Goal: Task Accomplishment & Management: Manage account settings

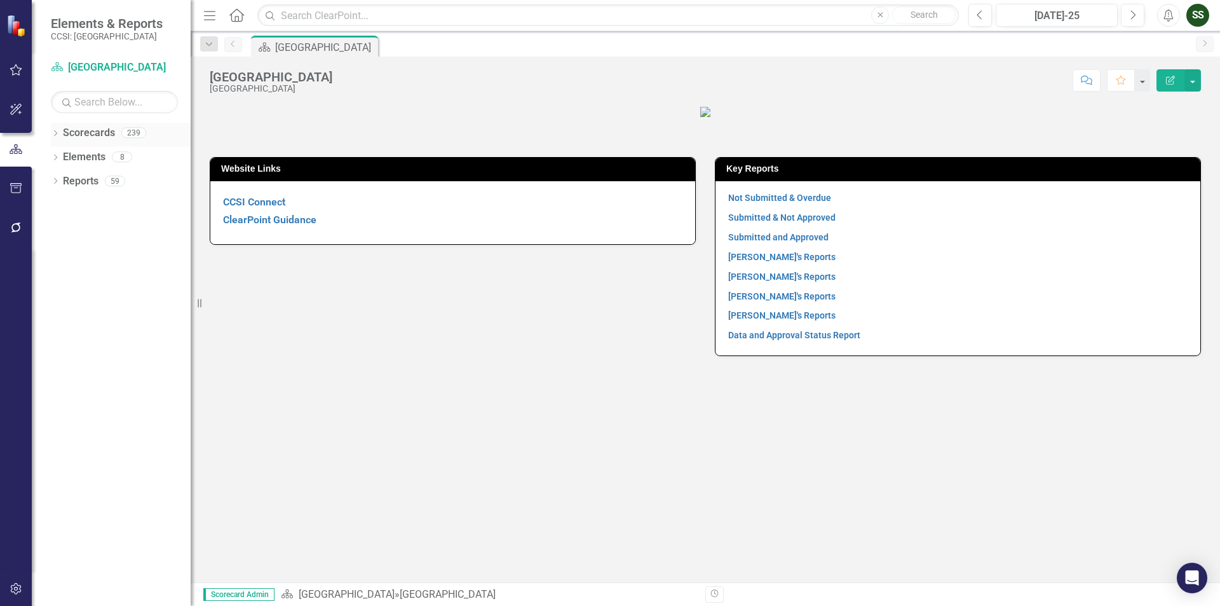
click at [56, 130] on div "Dropdown" at bounding box center [55, 134] width 9 height 11
click at [62, 154] on icon at bounding box center [62, 156] width 3 height 6
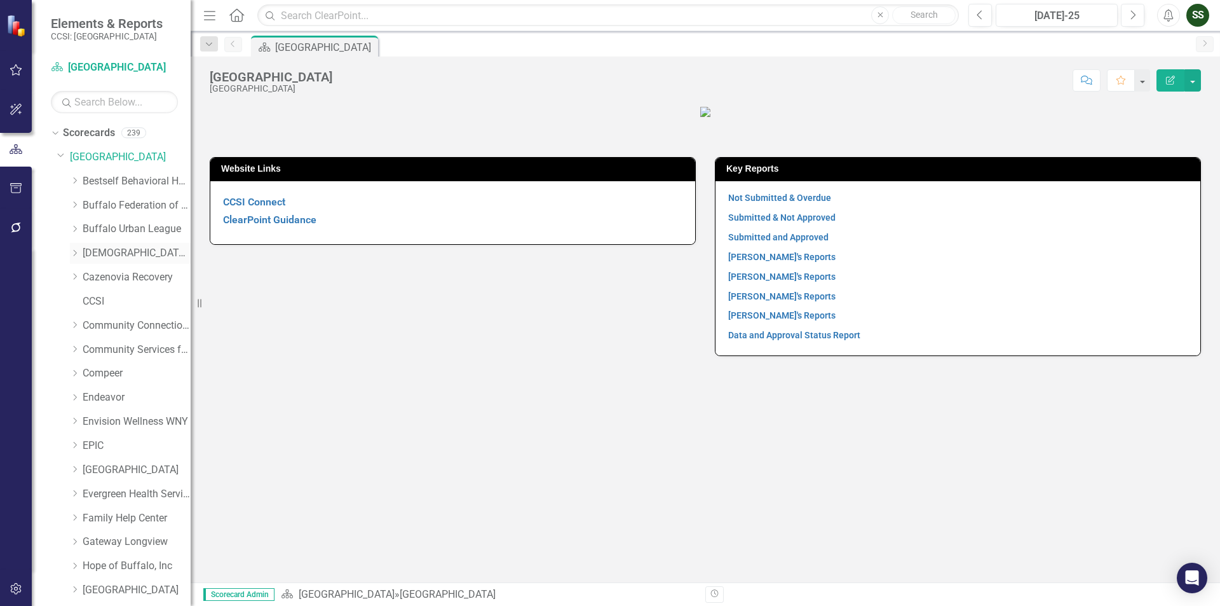
click at [98, 252] on link "[DEMOGRAPHIC_DATA] Charities of [GEOGRAPHIC_DATA]" at bounding box center [137, 253] width 108 height 15
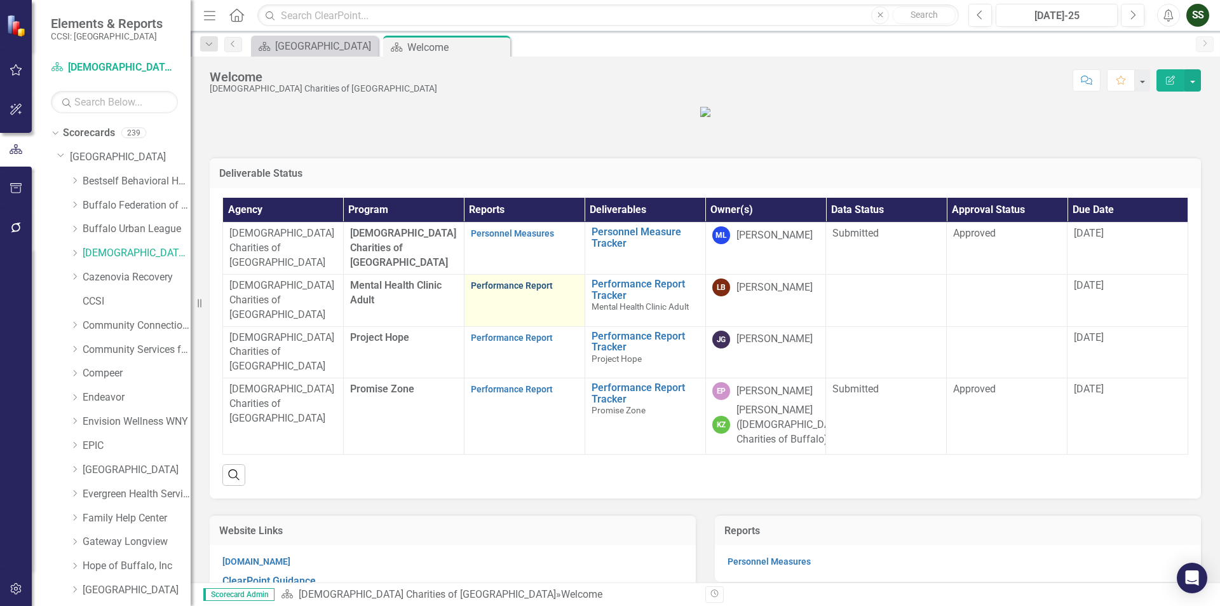
click at [488, 290] on link "Performance Report" at bounding box center [512, 285] width 82 height 10
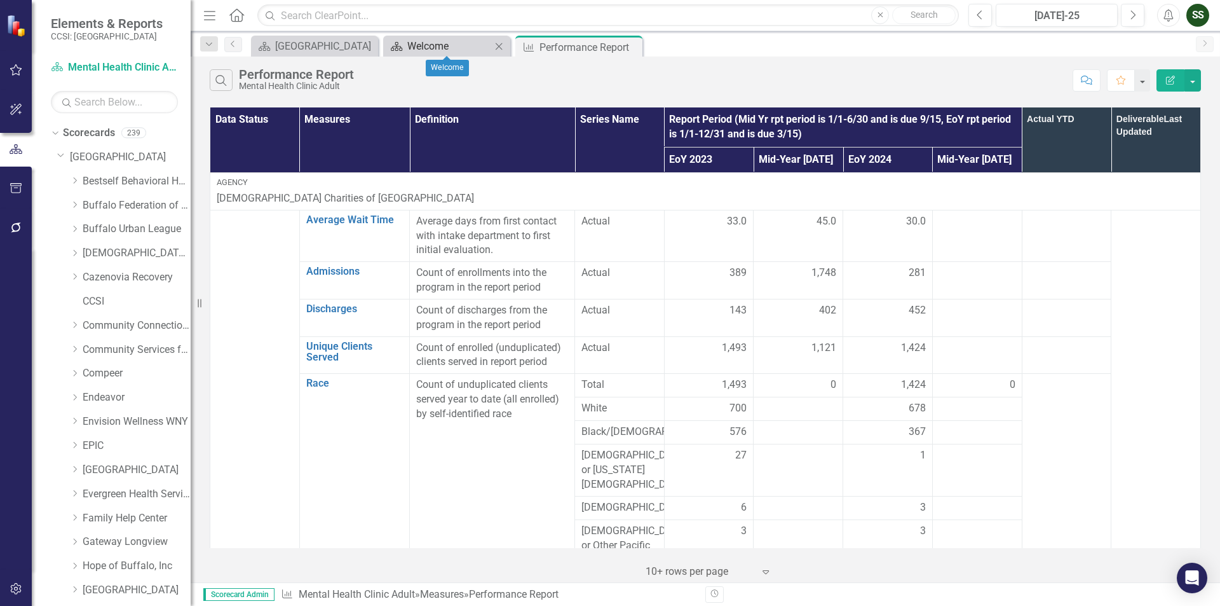
click at [471, 52] on div "Welcome" at bounding box center [449, 46] width 84 height 16
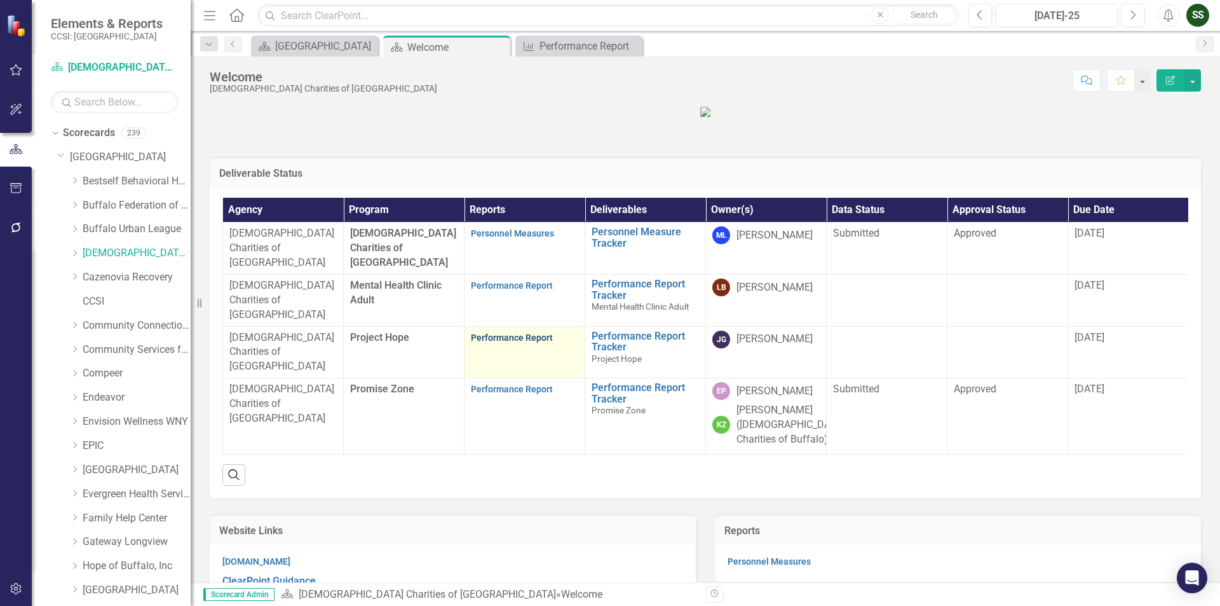
click at [505, 343] on link "Performance Report" at bounding box center [512, 337] width 82 height 10
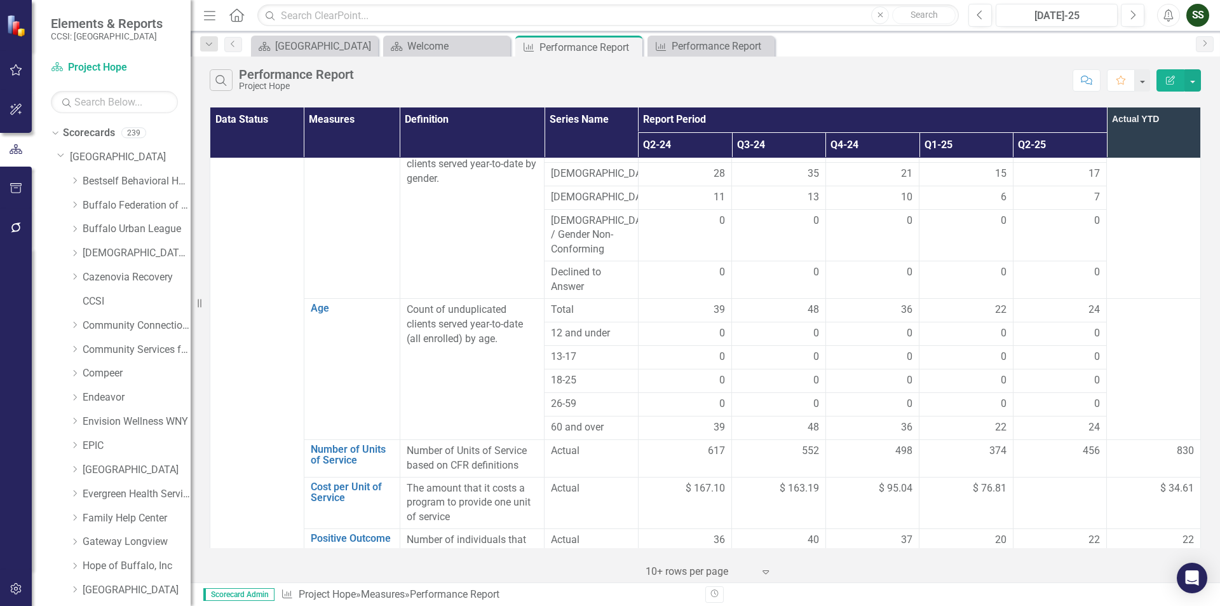
scroll to position [763, 0]
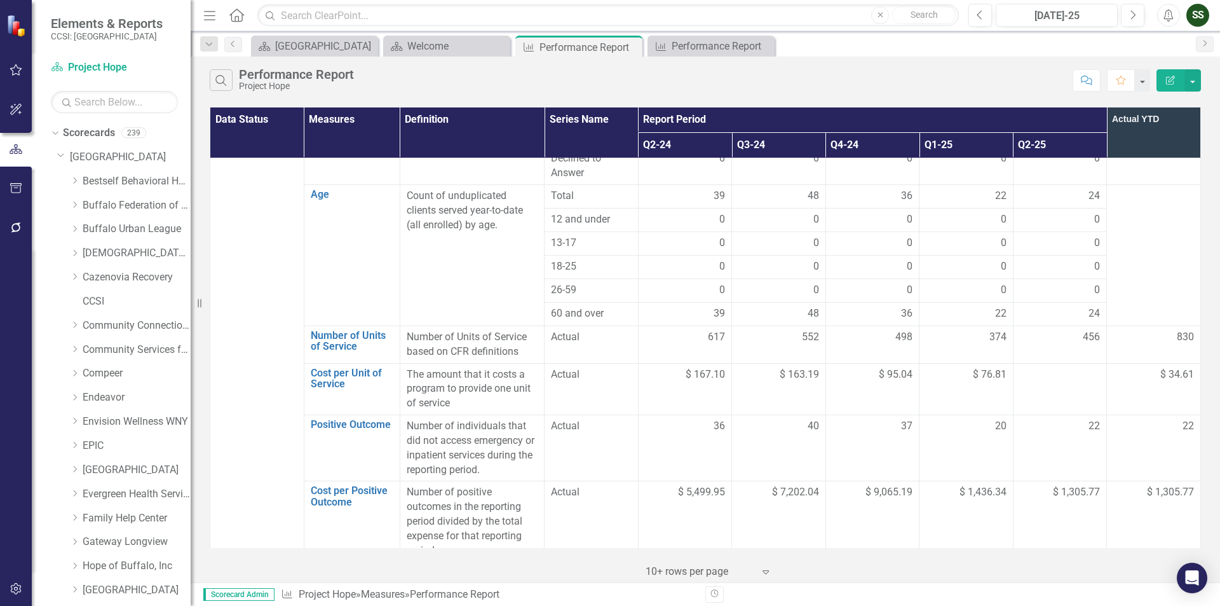
click at [1051, 363] on td at bounding box center [1060, 389] width 94 height 52
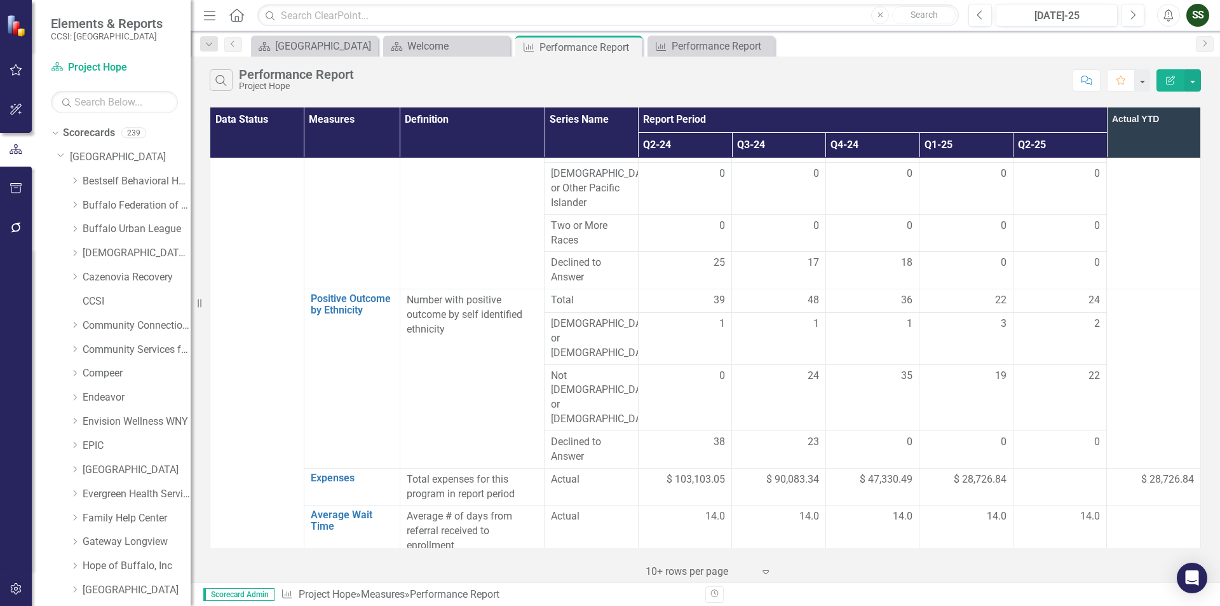
scroll to position [1182, 0]
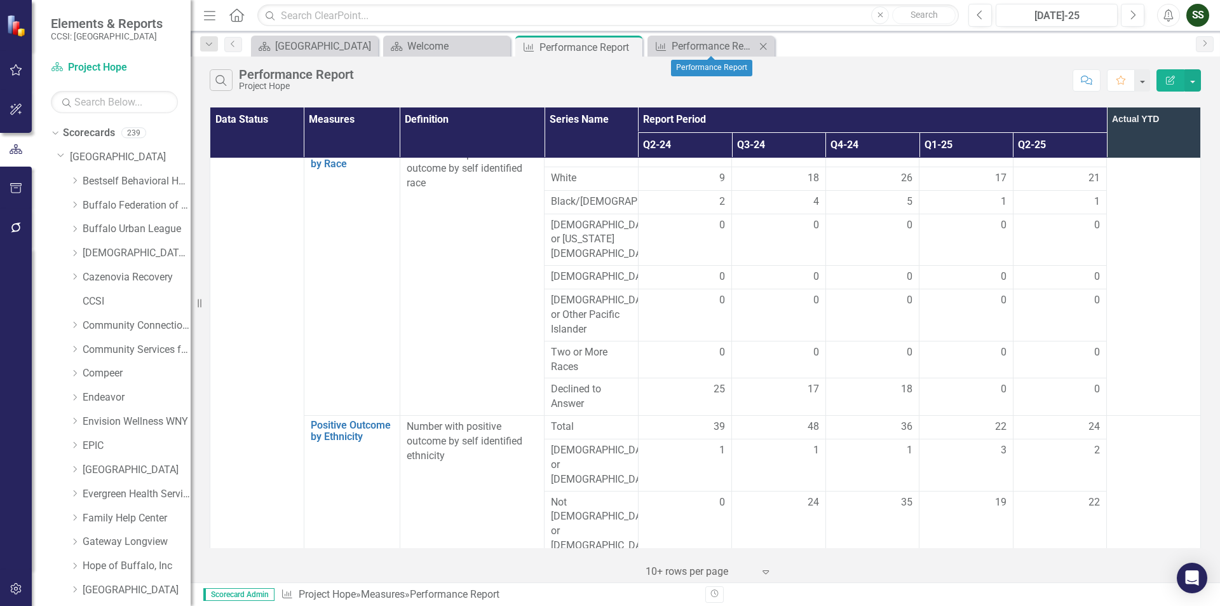
click at [766, 45] on icon "Close" at bounding box center [763, 46] width 13 height 10
click at [486, 48] on div "Welcome" at bounding box center [449, 46] width 84 height 16
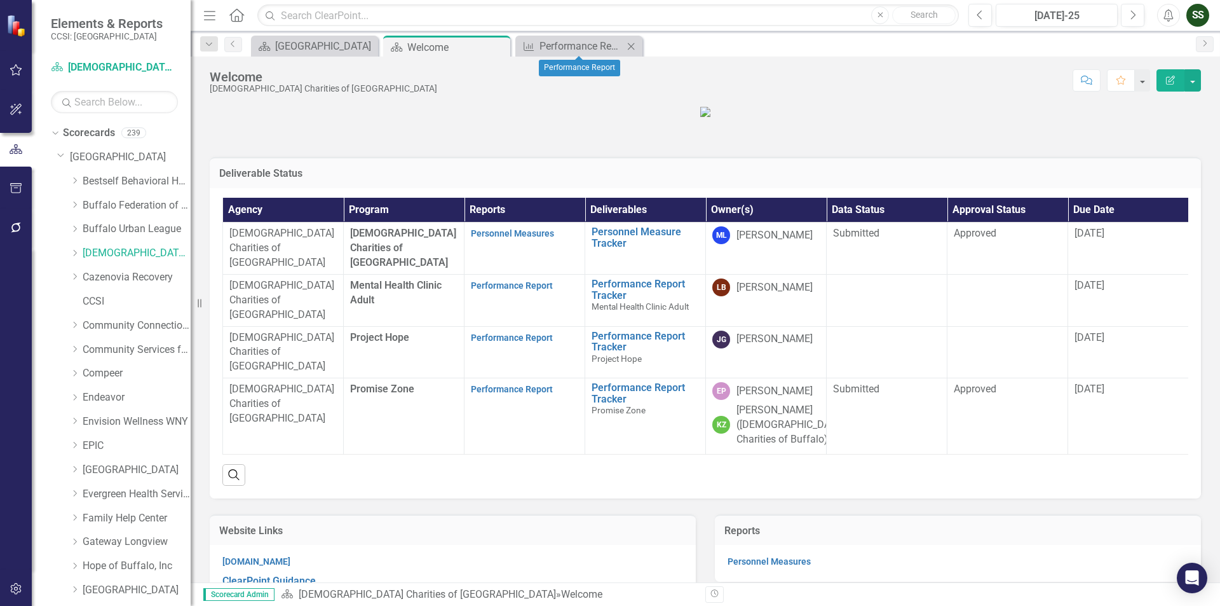
click at [634, 46] on icon "Close" at bounding box center [631, 46] width 13 height 10
click at [505, 46] on div "Close" at bounding box center [499, 47] width 16 height 16
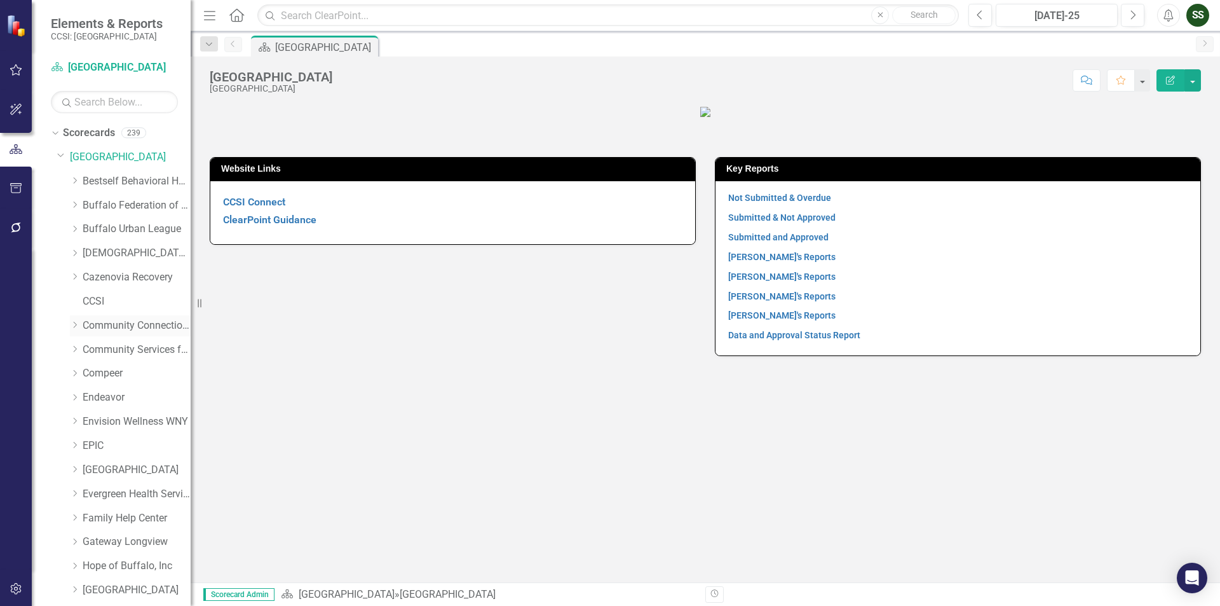
click at [76, 324] on icon "Dropdown" at bounding box center [75, 325] width 10 height 8
click at [133, 345] on link "CCNY Technical Support" at bounding box center [142, 350] width 95 height 15
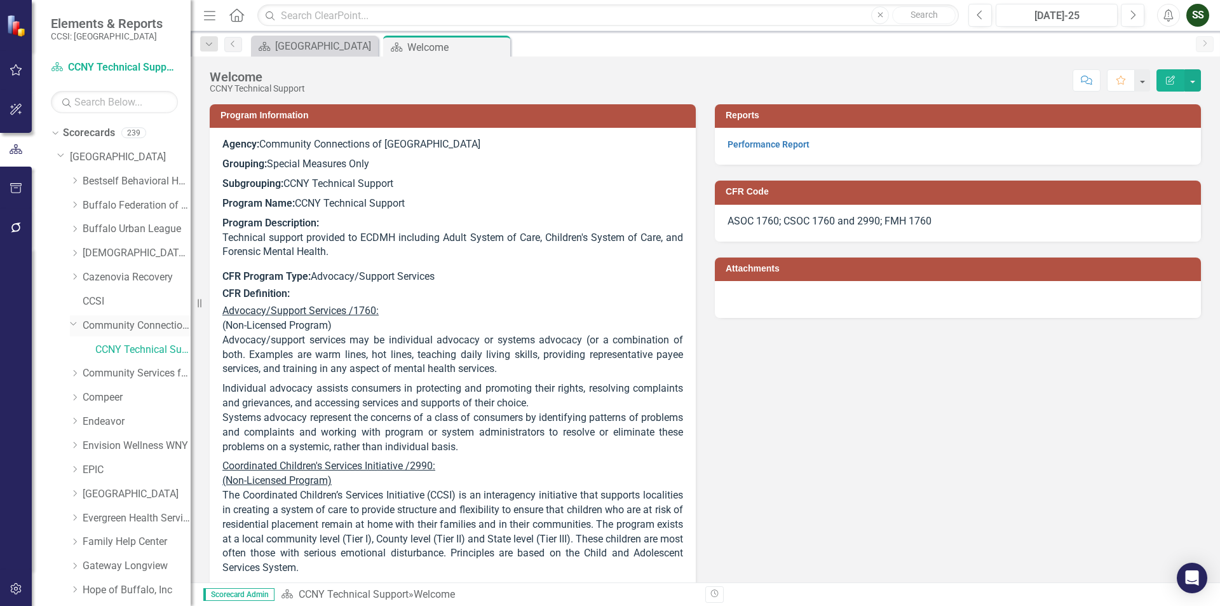
click at [133, 318] on link "Community Connections of [GEOGRAPHIC_DATA]" at bounding box center [137, 325] width 108 height 15
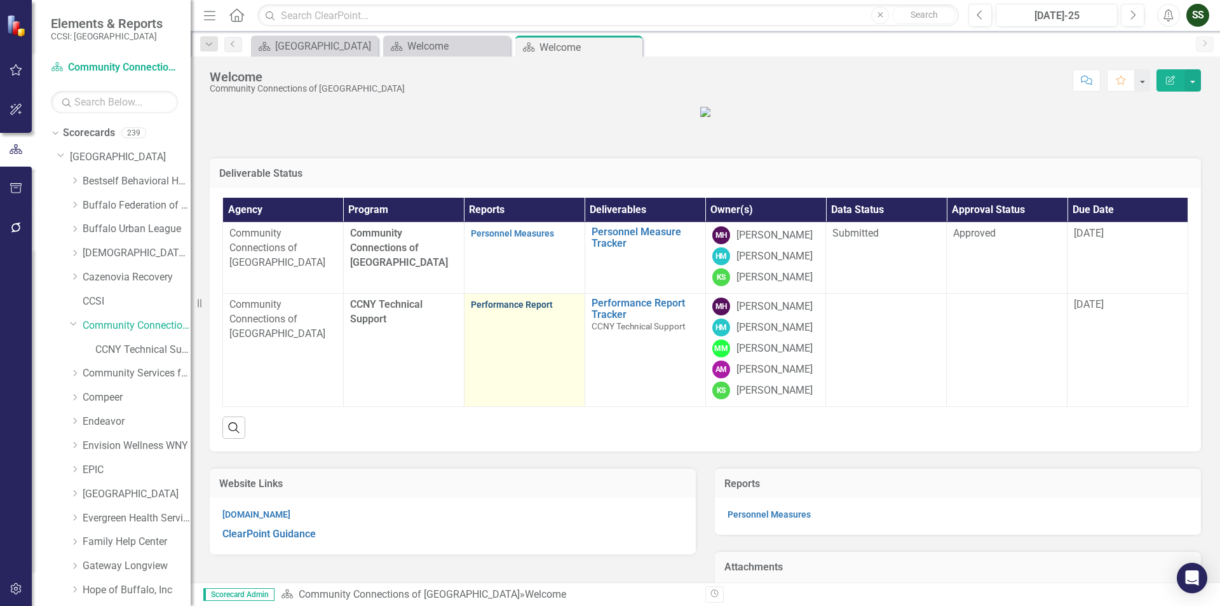
click at [490, 310] on link "Performance Report" at bounding box center [512, 304] width 82 height 10
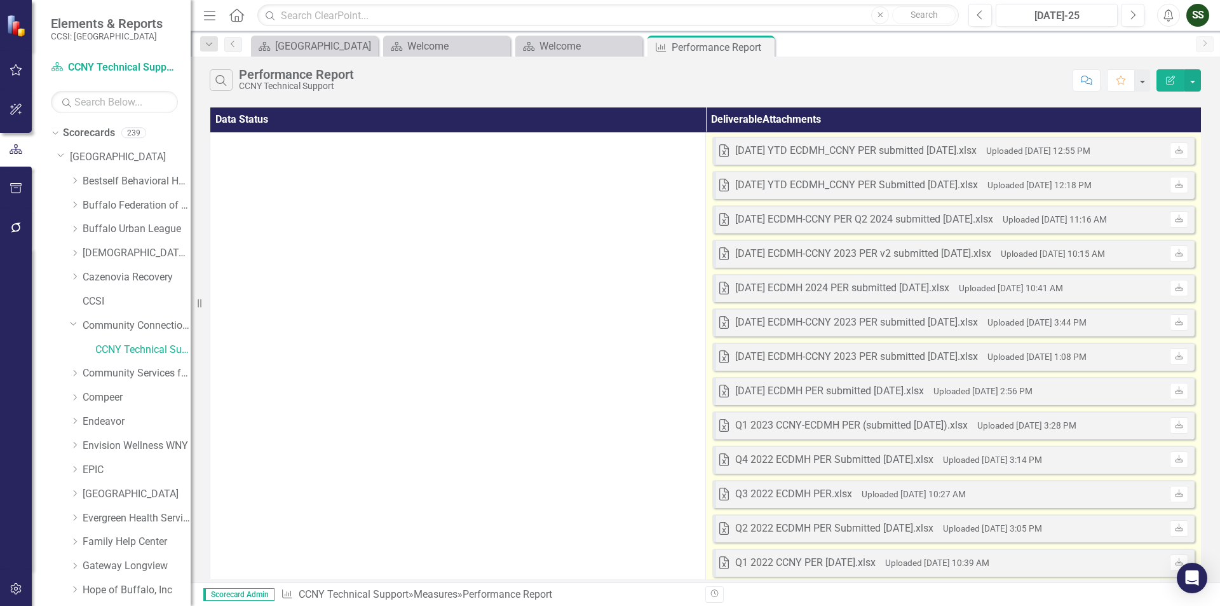
click at [915, 148] on div "24.12.31 YTD ECDMH_CCNY PER submitted 3.31.25.xlsx" at bounding box center [856, 151] width 242 height 15
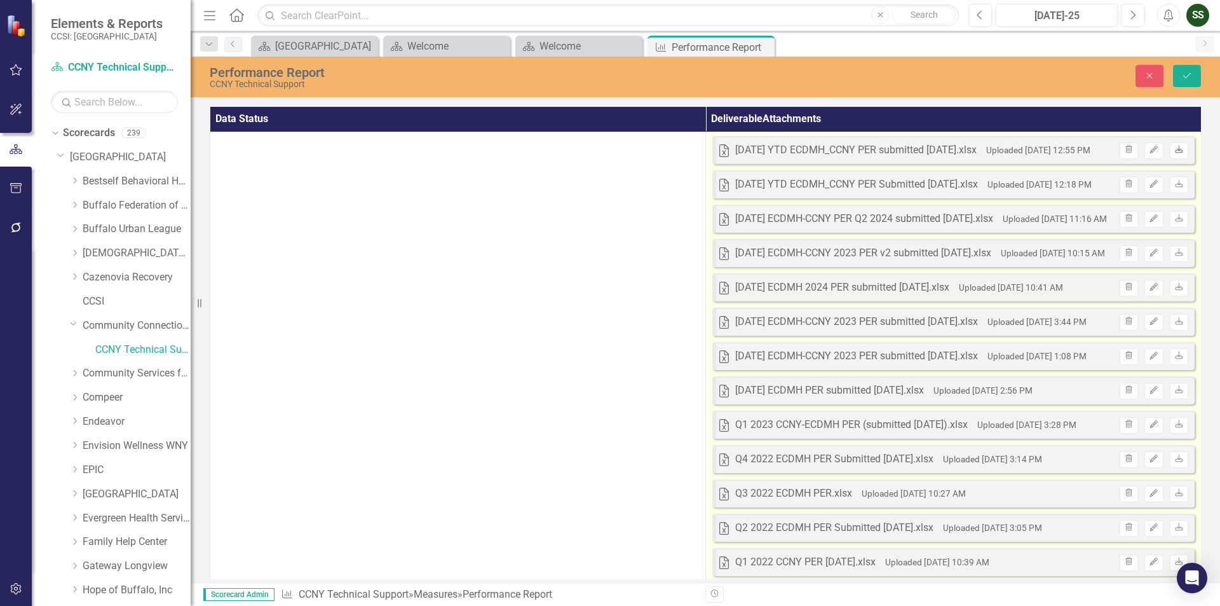
click at [1181, 147] on icon "Download" at bounding box center [1180, 150] width 10 height 8
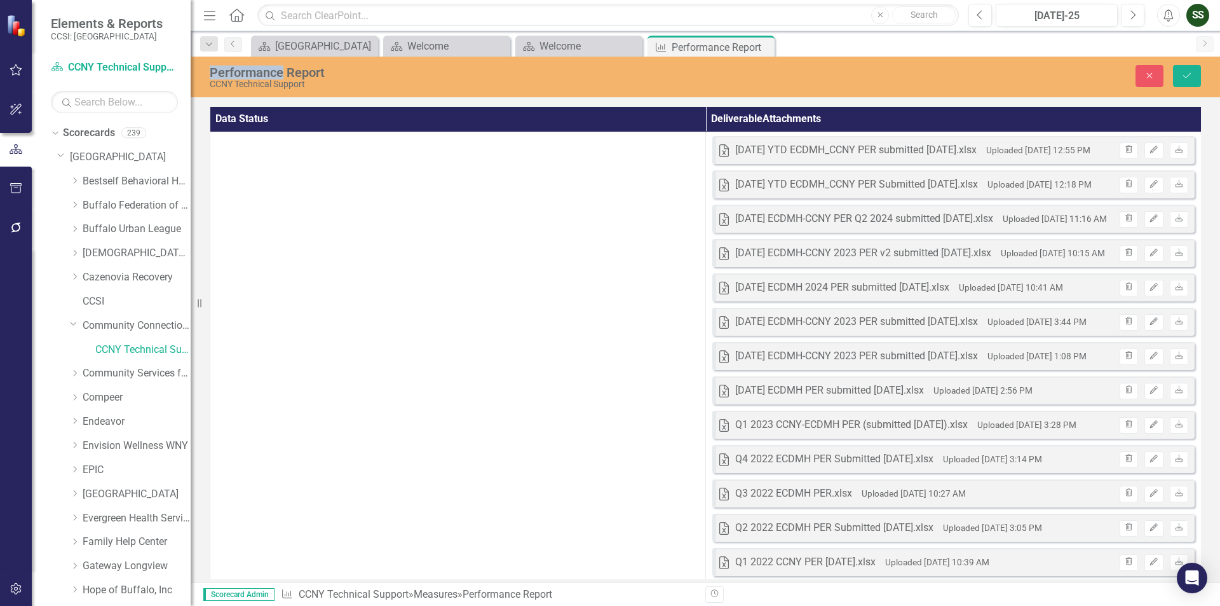
drag, startPoint x: 760, startPoint y: 47, endPoint x: 699, endPoint y: 47, distance: 60.4
click at [0, 0] on icon "Close" at bounding box center [0, 0] width 0 height 0
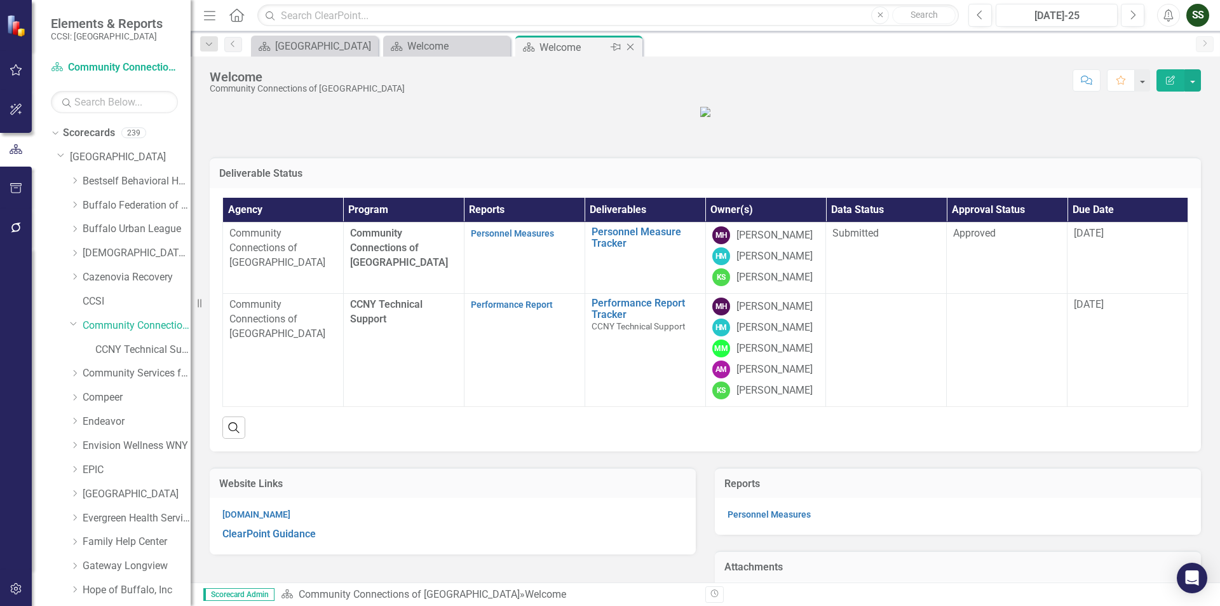
click at [632, 47] on icon "Close" at bounding box center [630, 47] width 13 height 10
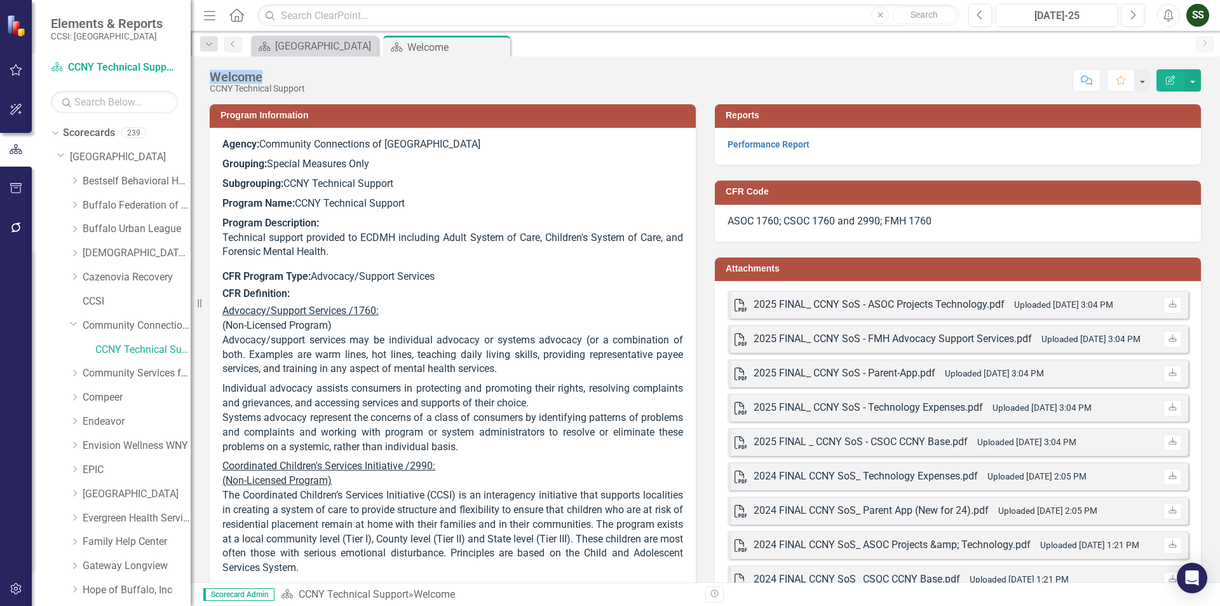
click at [0, 0] on icon "Close" at bounding box center [0, 0] width 0 height 0
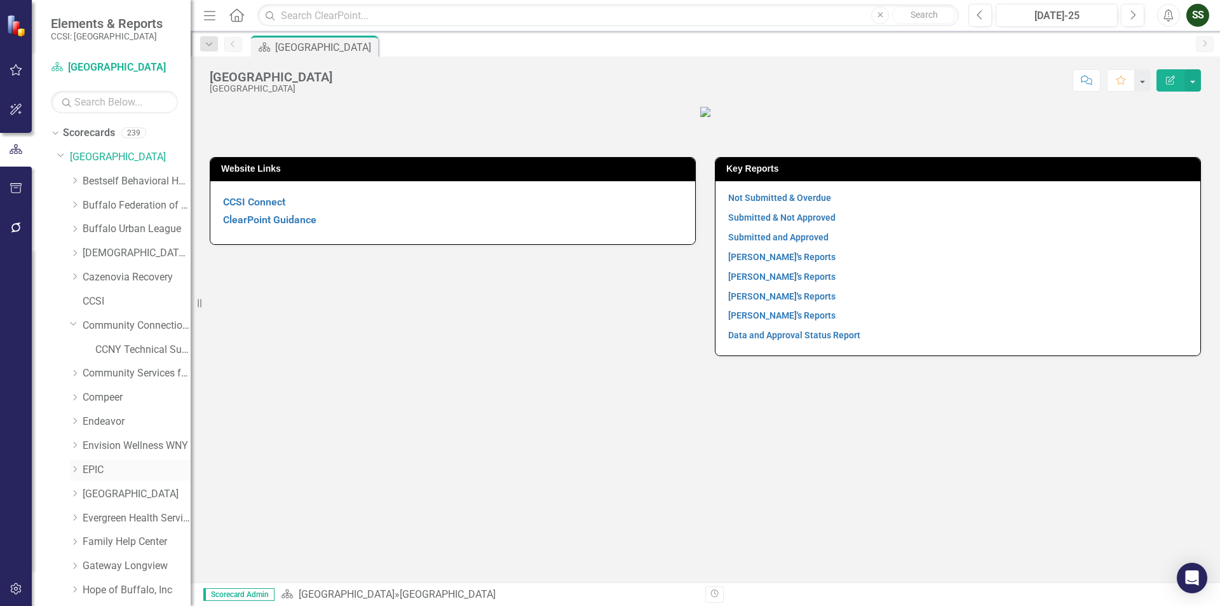
click at [95, 470] on link "EPIC" at bounding box center [137, 470] width 108 height 15
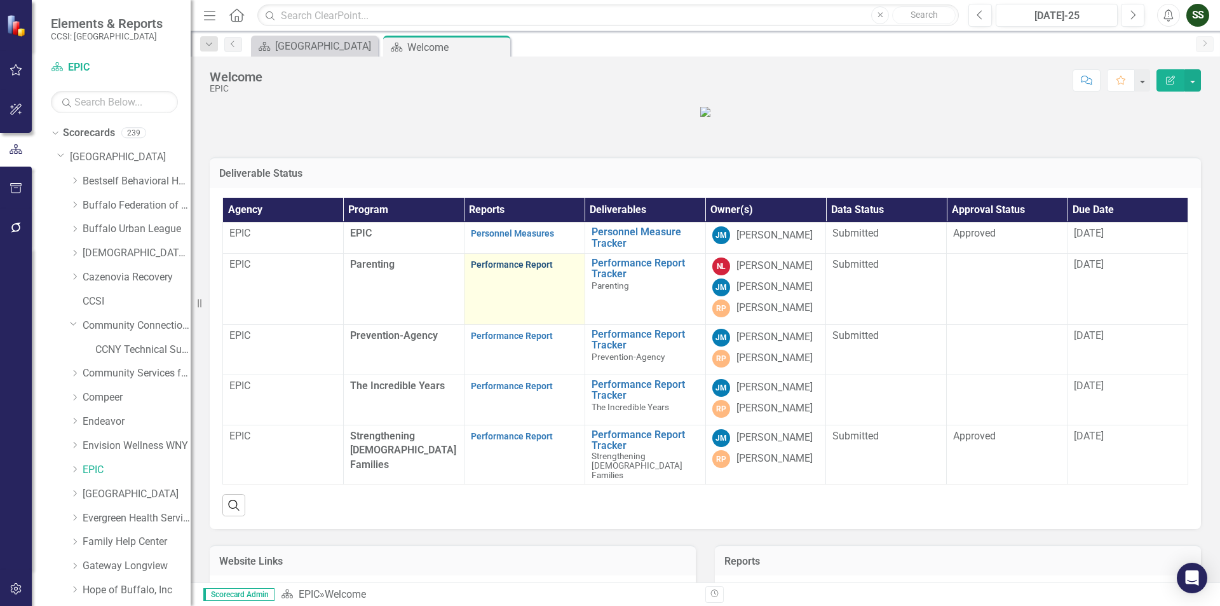
click at [517, 269] on link "Performance Report" at bounding box center [512, 264] width 82 height 10
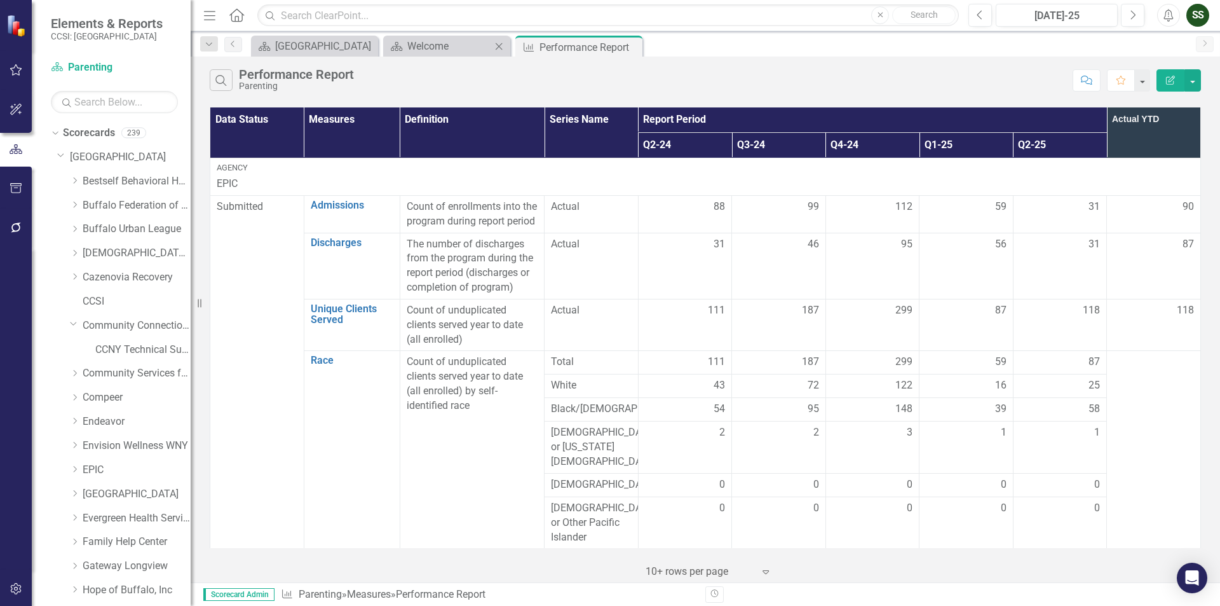
click at [496, 46] on icon "Close" at bounding box center [499, 46] width 13 height 10
click at [459, 41] on div "Performance Report" at bounding box center [441, 47] width 68 height 16
click at [0, 0] on icon "Close" at bounding box center [0, 0] width 0 height 0
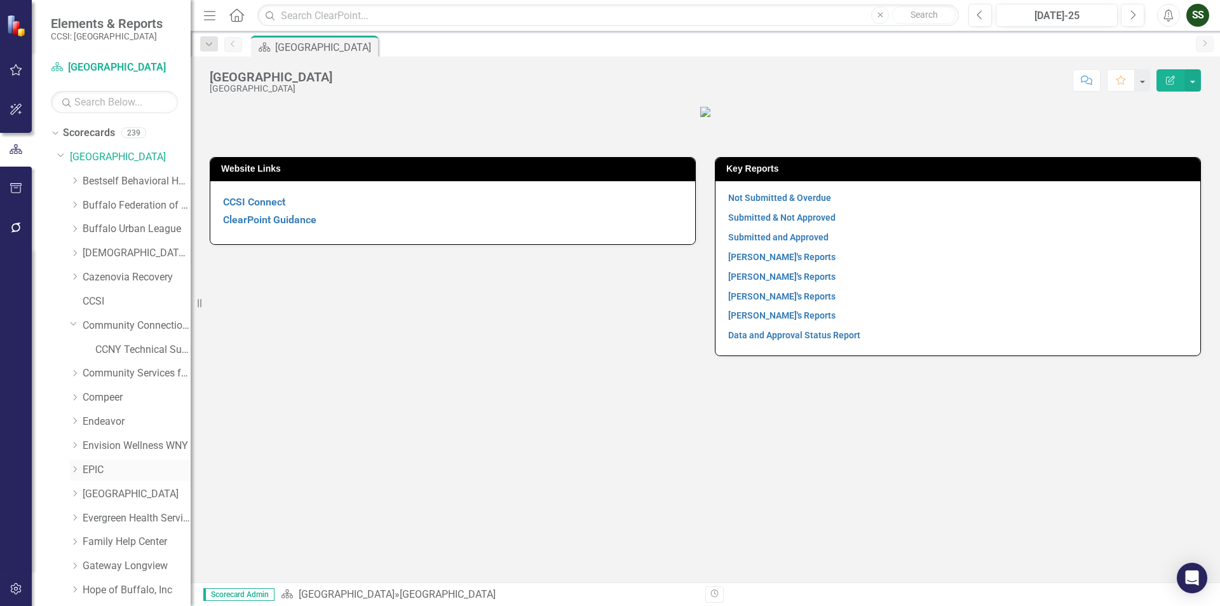
click at [127, 476] on link "EPIC" at bounding box center [137, 470] width 108 height 15
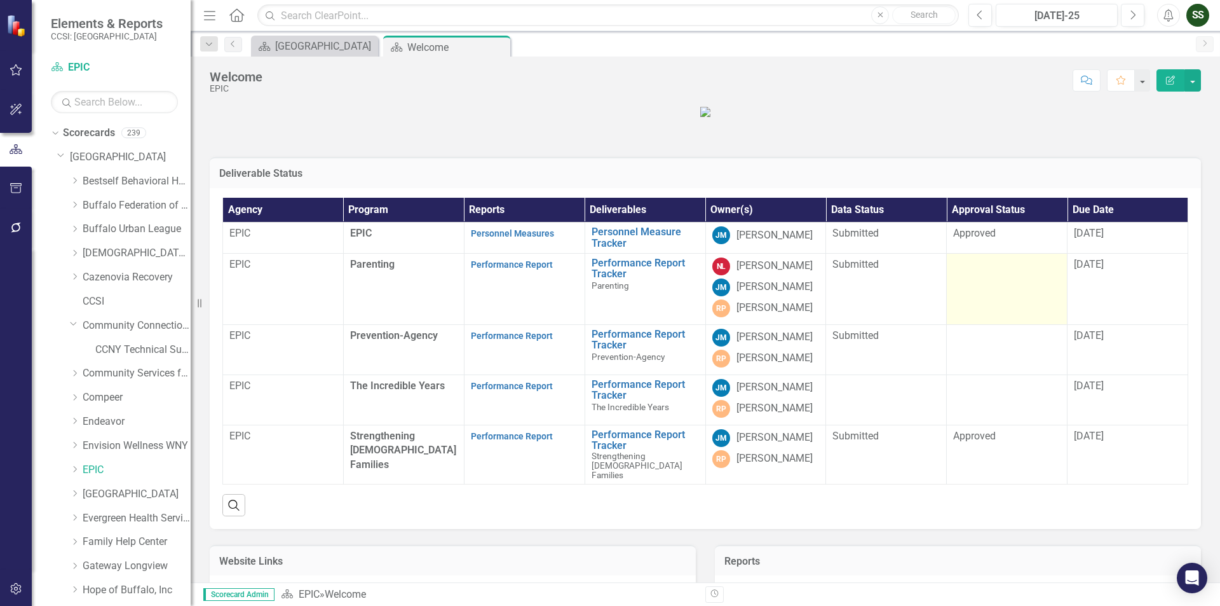
click at [1002, 324] on td at bounding box center [1007, 288] width 121 height 71
drag, startPoint x: 971, startPoint y: 348, endPoint x: 974, endPoint y: 371, distance: 23.2
click at [974, 324] on td at bounding box center [1007, 288] width 121 height 71
drag, startPoint x: 957, startPoint y: 328, endPoint x: 964, endPoint y: 360, distance: 32.5
click at [964, 324] on td at bounding box center [1007, 288] width 121 height 71
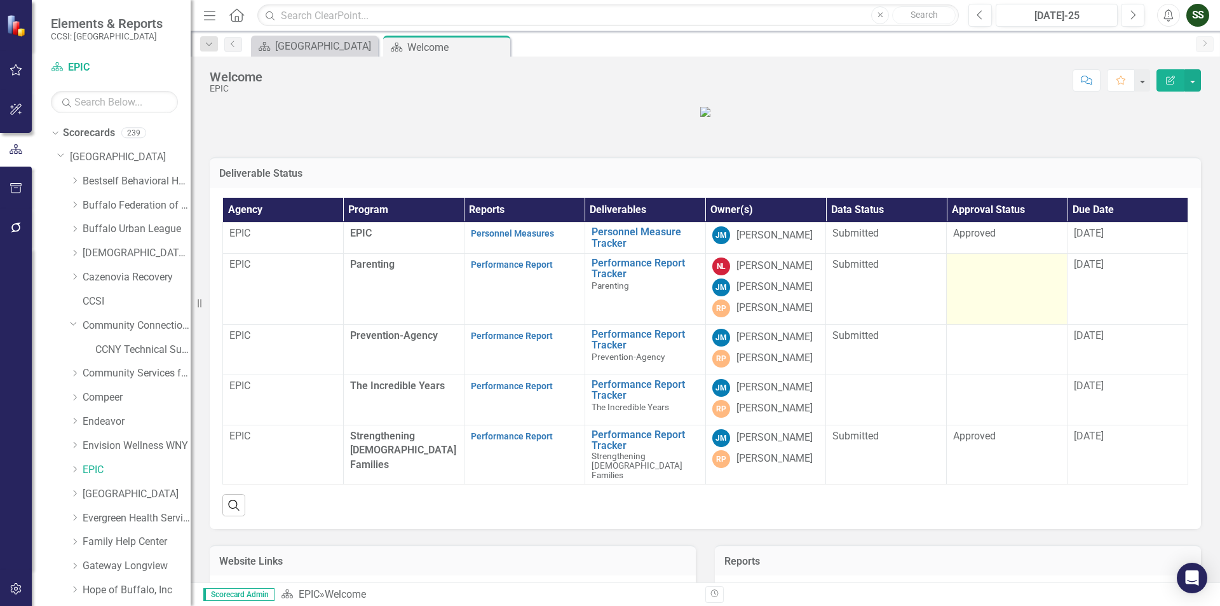
click at [964, 324] on td at bounding box center [1007, 288] width 121 height 71
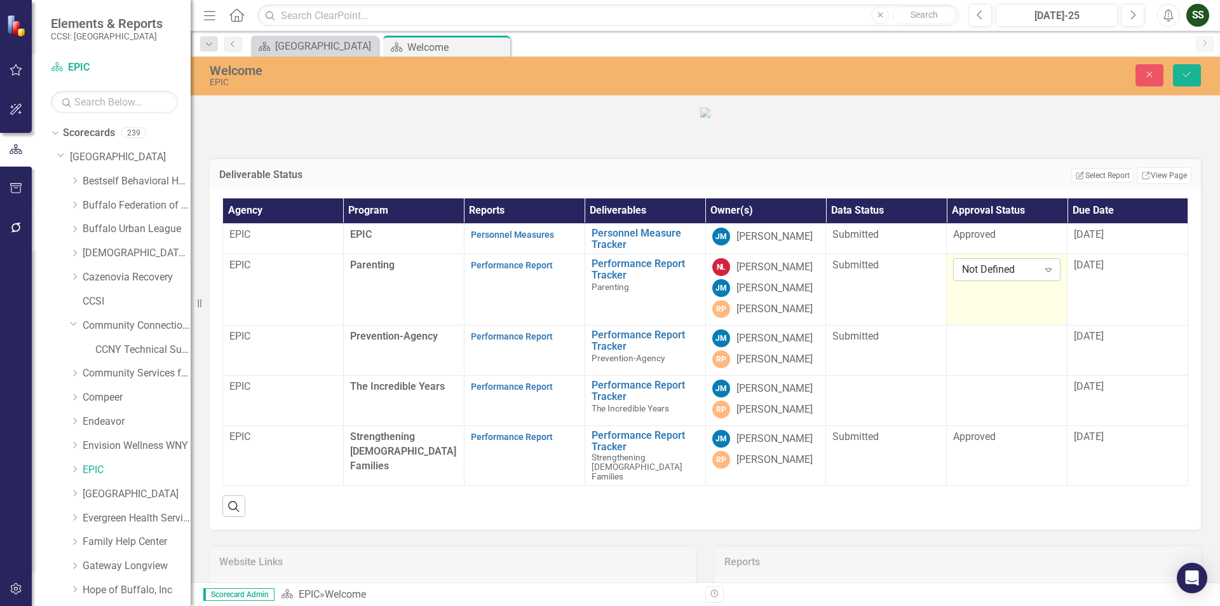
click at [1042, 275] on icon "Expand" at bounding box center [1048, 269] width 13 height 10
click at [985, 376] on div "Approved" at bounding box center [1002, 371] width 86 height 15
click at [1189, 79] on icon "Save" at bounding box center [1187, 74] width 11 height 9
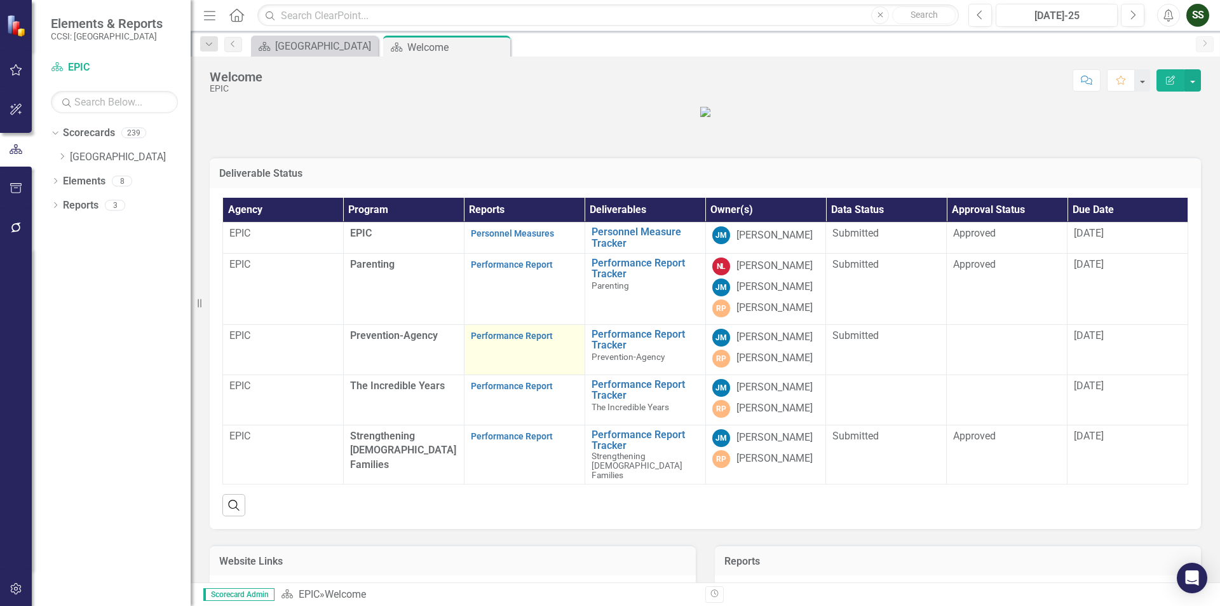
click at [522, 343] on p "Performance Report" at bounding box center [524, 336] width 107 height 15
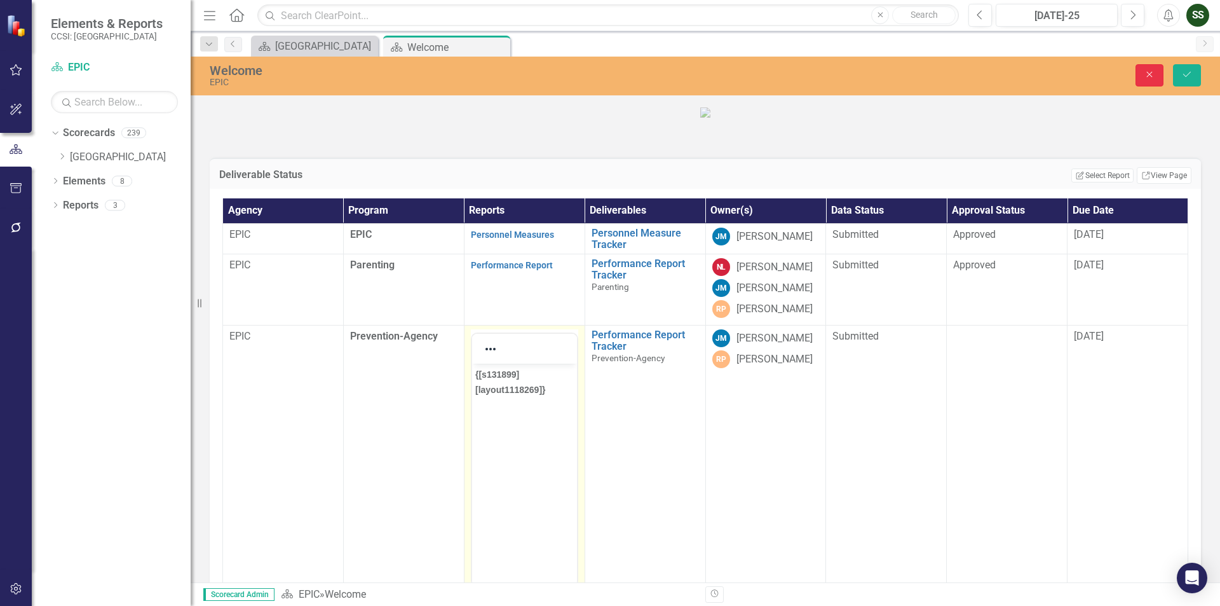
click at [1163, 72] on button "Close" at bounding box center [1150, 75] width 28 height 22
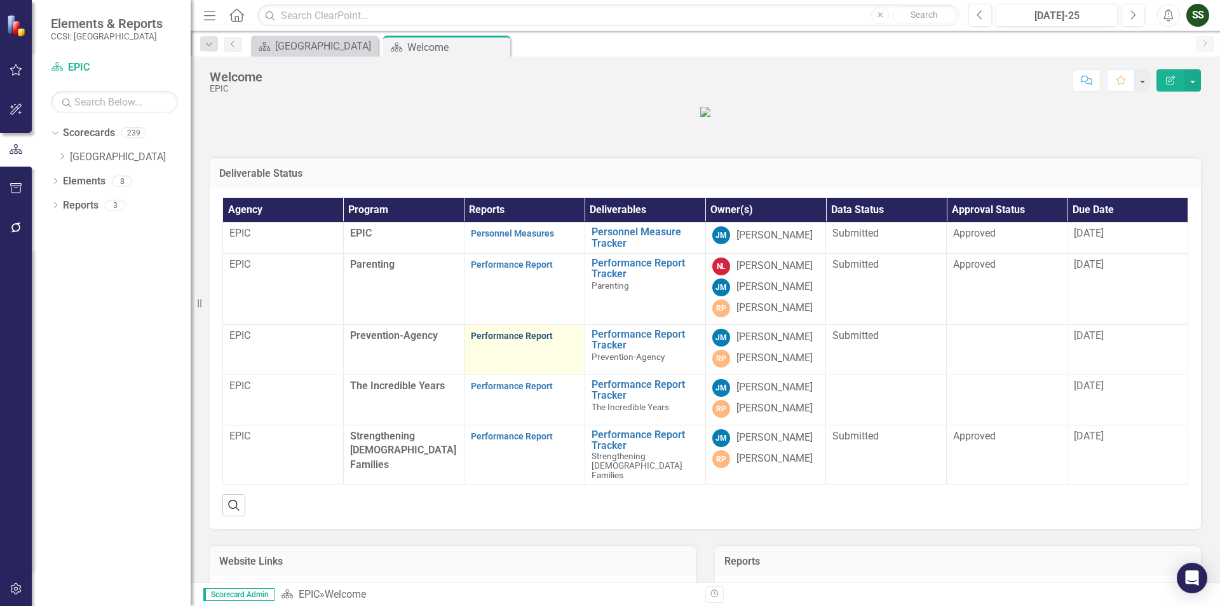
click at [527, 341] on link "Performance Report" at bounding box center [512, 336] width 82 height 10
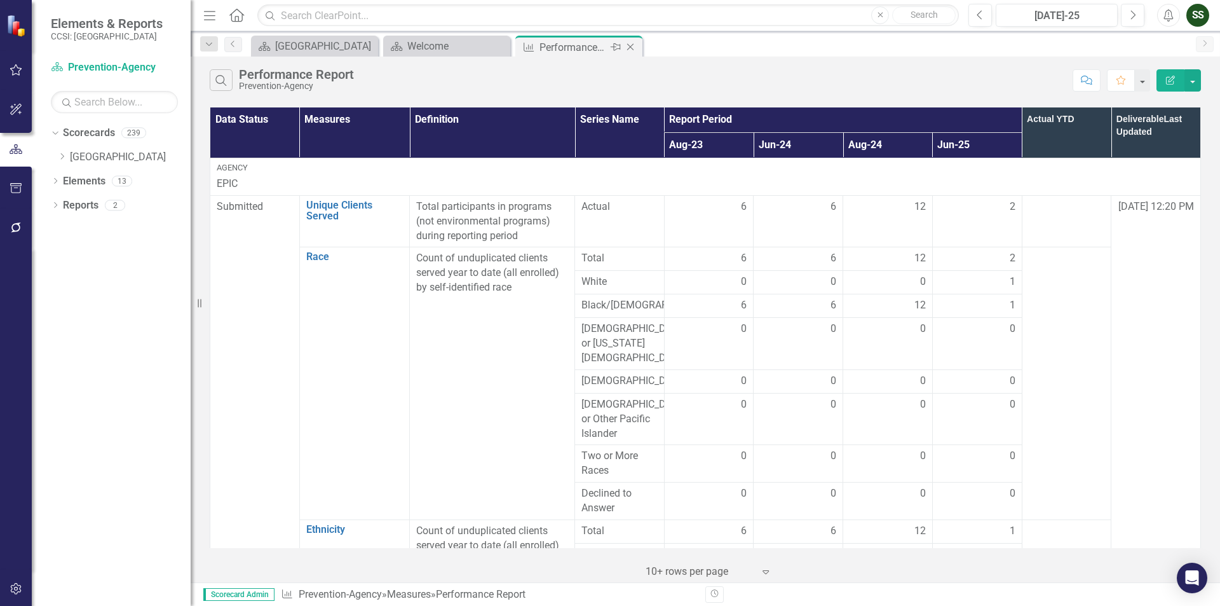
click at [632, 47] on icon "Close" at bounding box center [630, 47] width 13 height 10
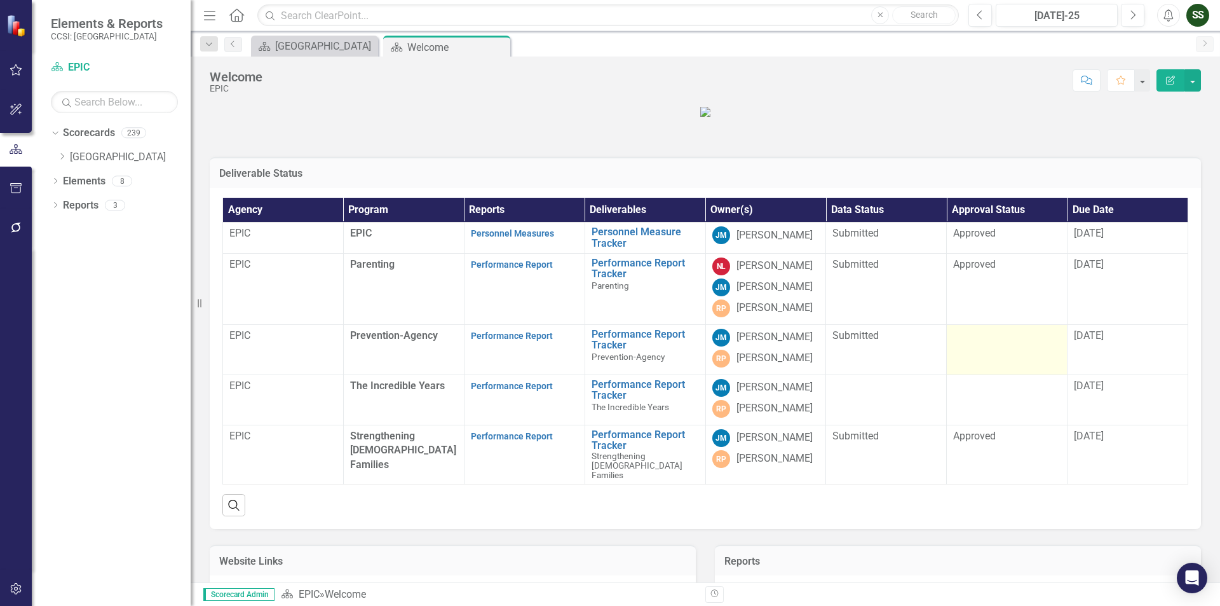
click at [989, 344] on div at bounding box center [1006, 336] width 107 height 15
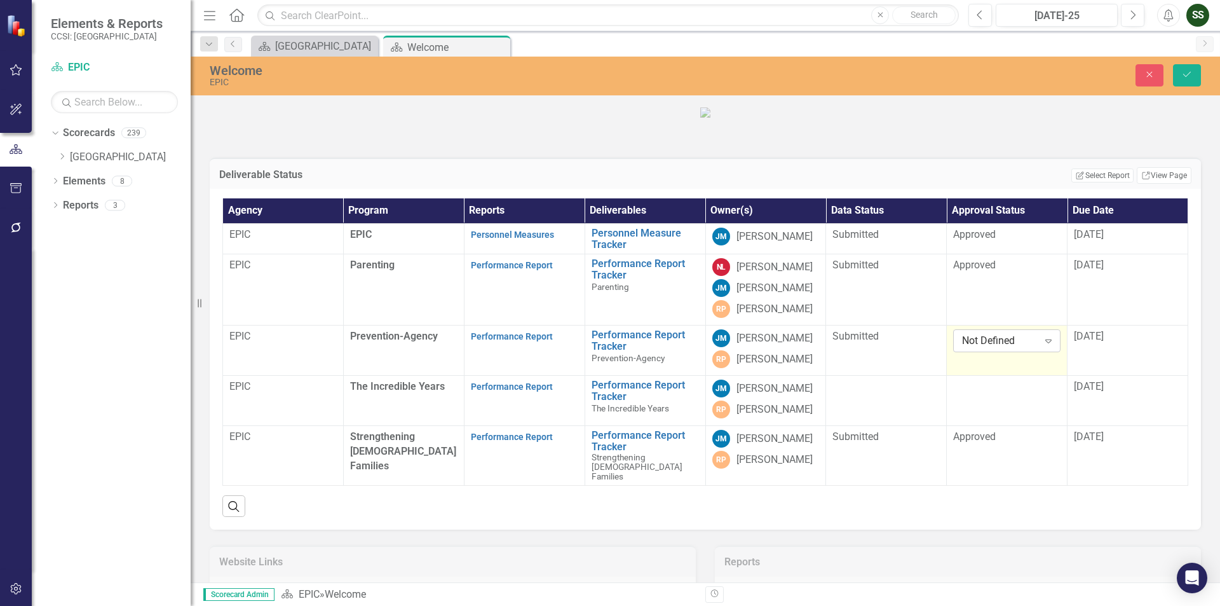
click at [1037, 351] on div "Expand" at bounding box center [1048, 341] width 23 height 20
click at [1014, 439] on div "Approved" at bounding box center [1002, 442] width 86 height 15
click at [1190, 77] on icon "Save" at bounding box center [1187, 74] width 11 height 9
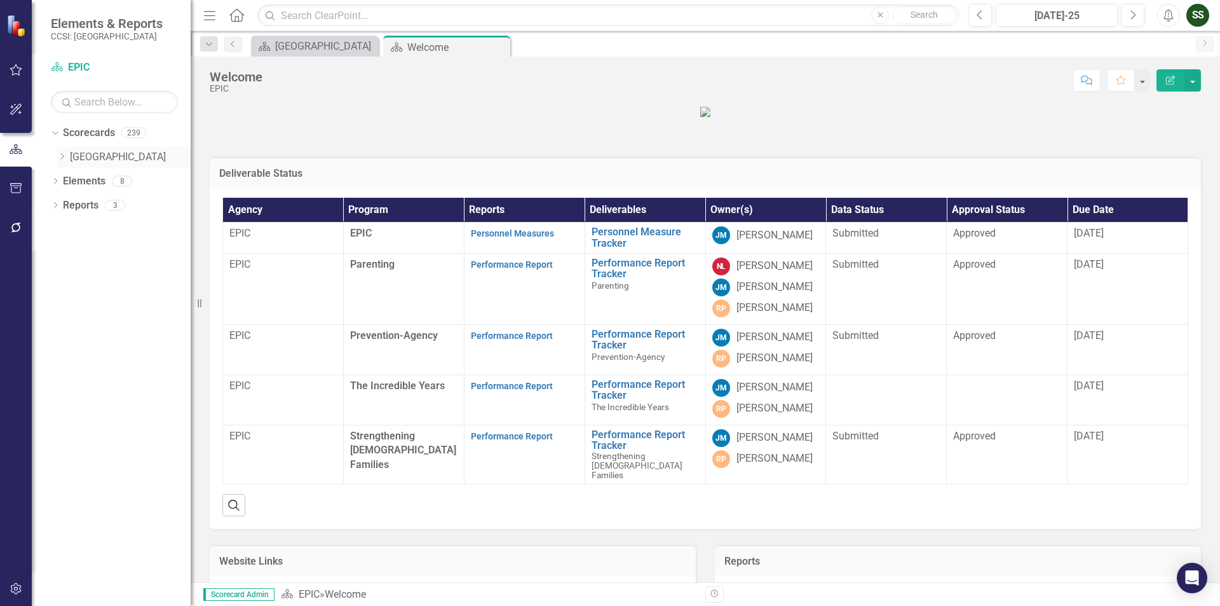
click at [62, 154] on icon at bounding box center [62, 156] width 3 height 6
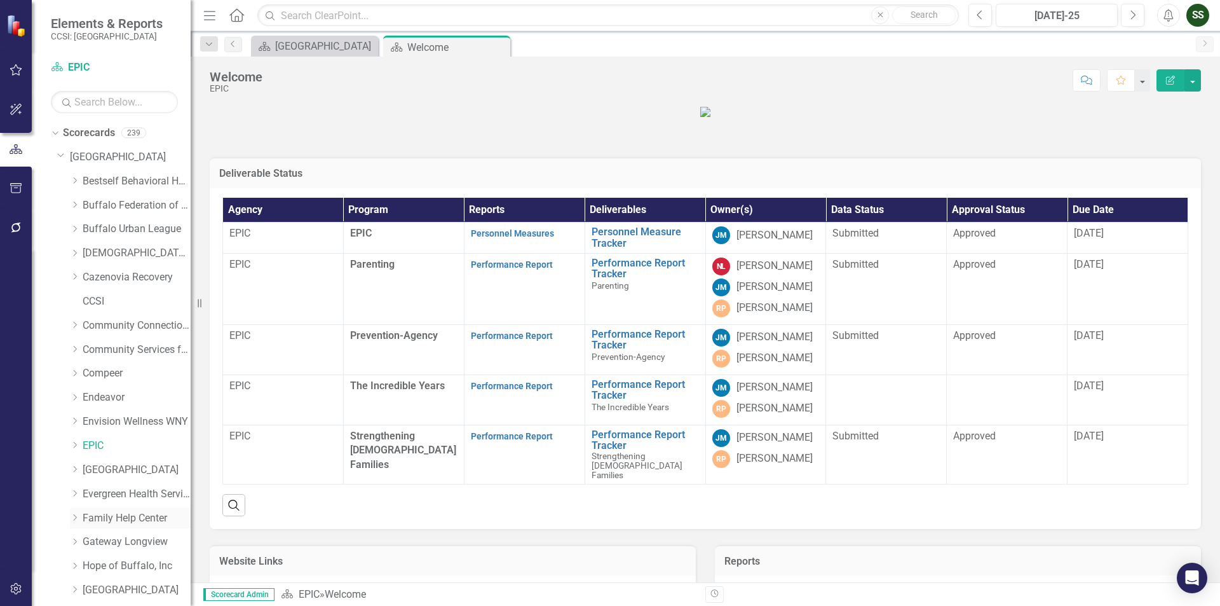
click at [93, 520] on link "Family Help Center" at bounding box center [137, 518] width 108 height 15
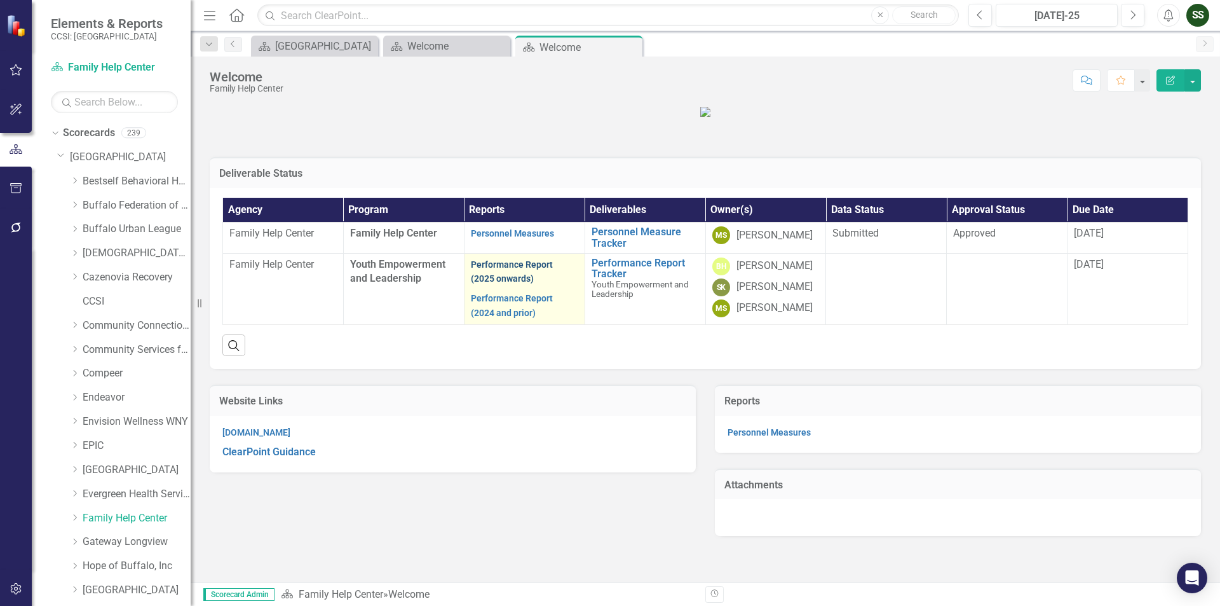
click at [512, 284] on link "Performance Report (2025 onwards)" at bounding box center [512, 271] width 82 height 25
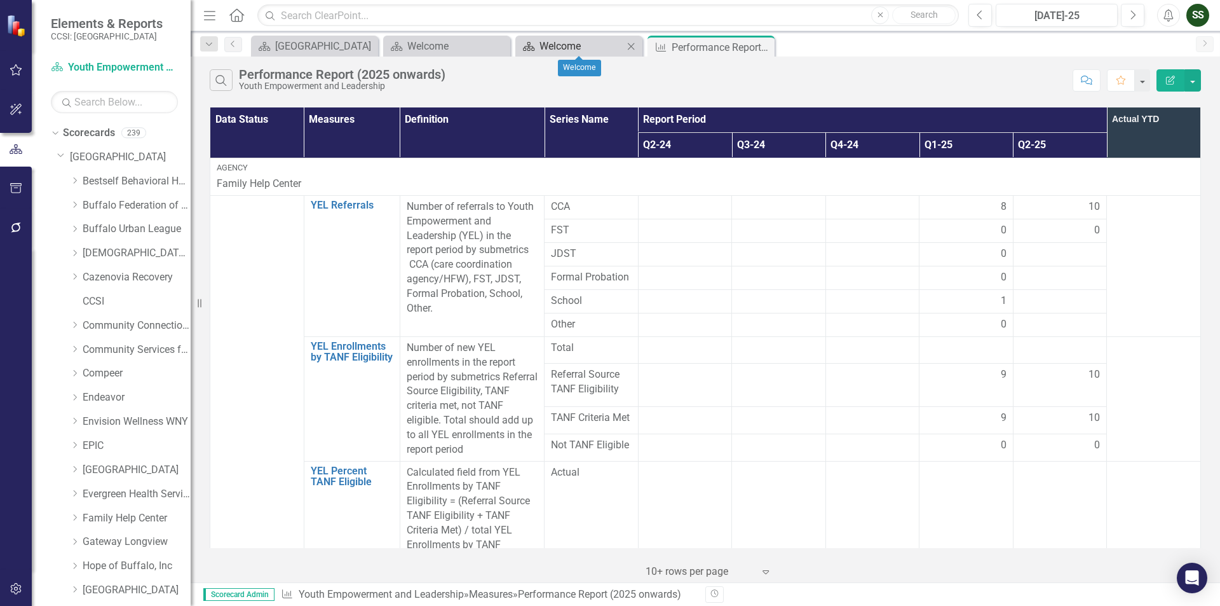
click at [603, 51] on div "Welcome" at bounding box center [582, 46] width 84 height 16
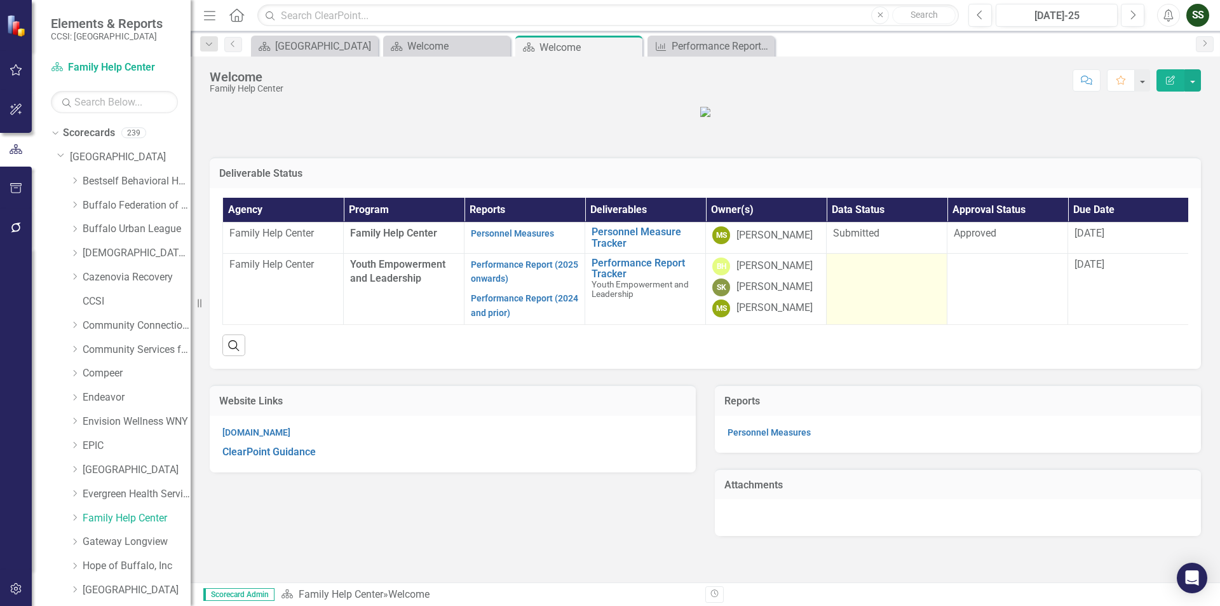
click at [855, 324] on td at bounding box center [887, 288] width 121 height 71
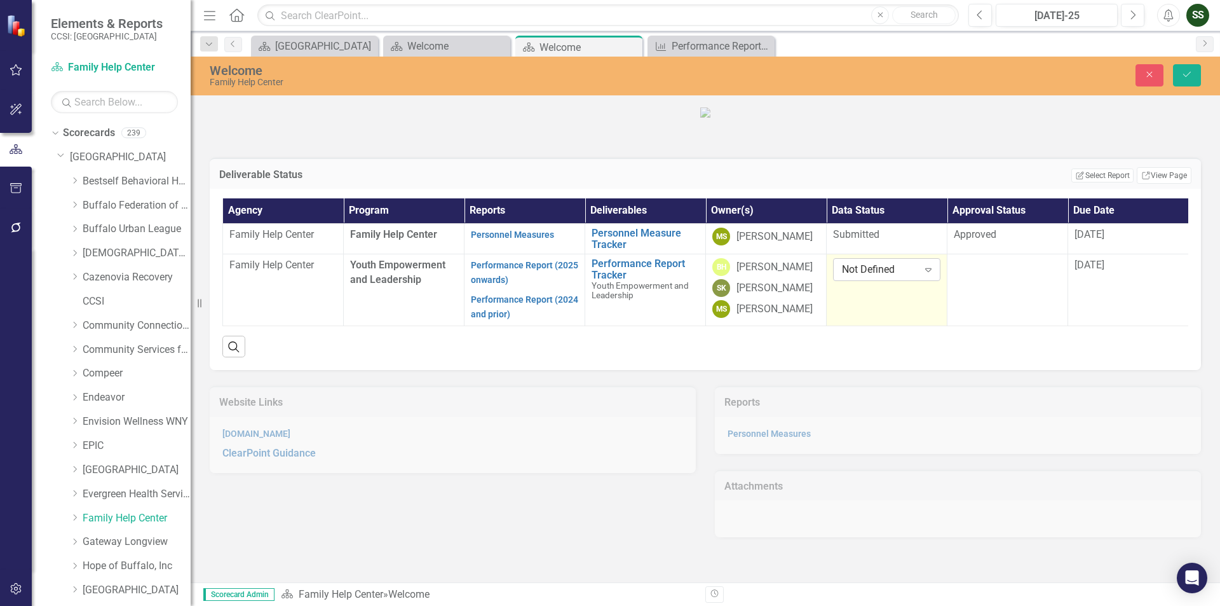
click at [932, 275] on icon "Expand" at bounding box center [928, 269] width 13 height 10
click at [882, 400] on div "Submitted" at bounding box center [889, 397] width 87 height 15
click at [1016, 325] on td at bounding box center [1008, 289] width 121 height 71
click at [1055, 275] on icon "Expand" at bounding box center [1049, 269] width 13 height 10
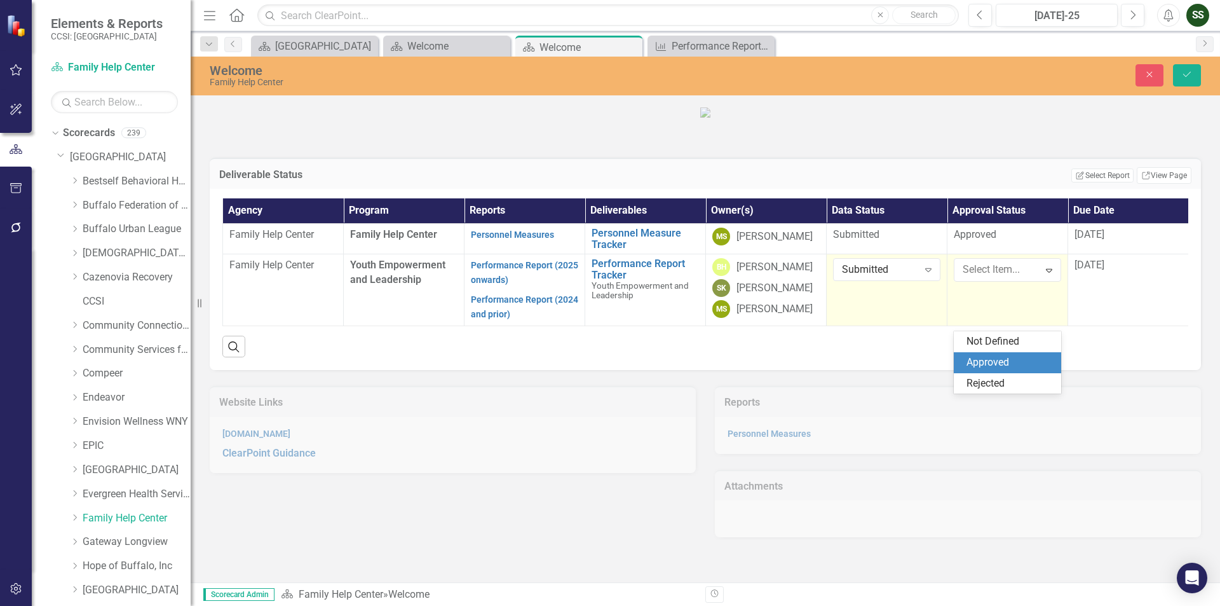
click at [1003, 362] on div "Approved" at bounding box center [1010, 362] width 87 height 15
click at [1195, 67] on button "Save" at bounding box center [1187, 75] width 28 height 22
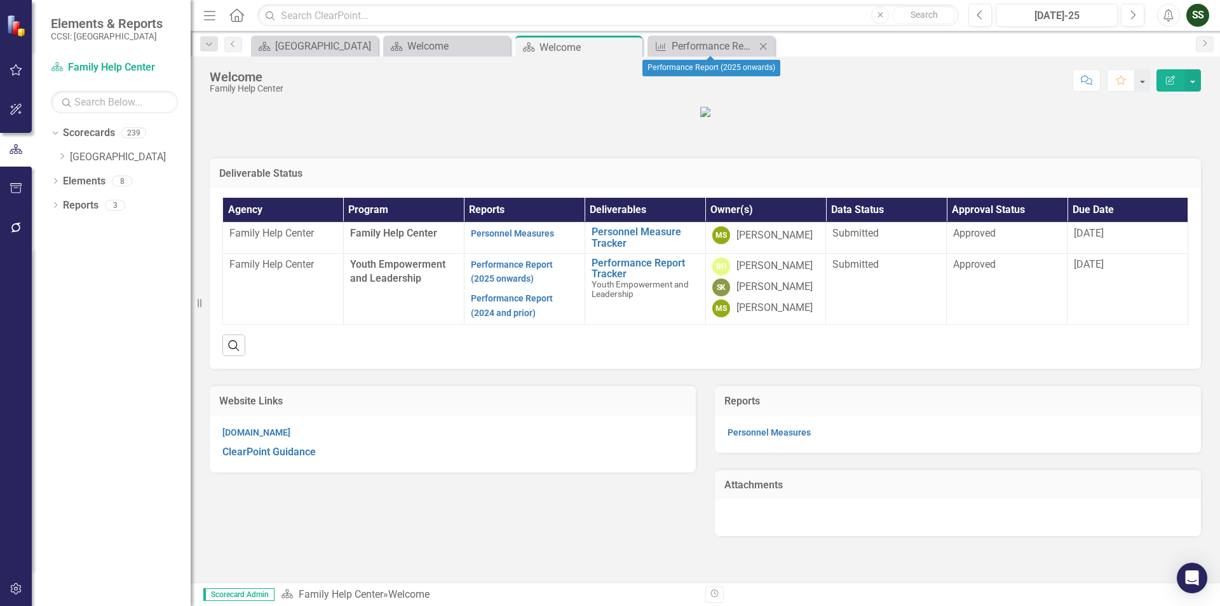
click at [762, 48] on icon at bounding box center [763, 46] width 7 height 7
click at [626, 44] on icon "Close" at bounding box center [630, 47] width 13 height 10
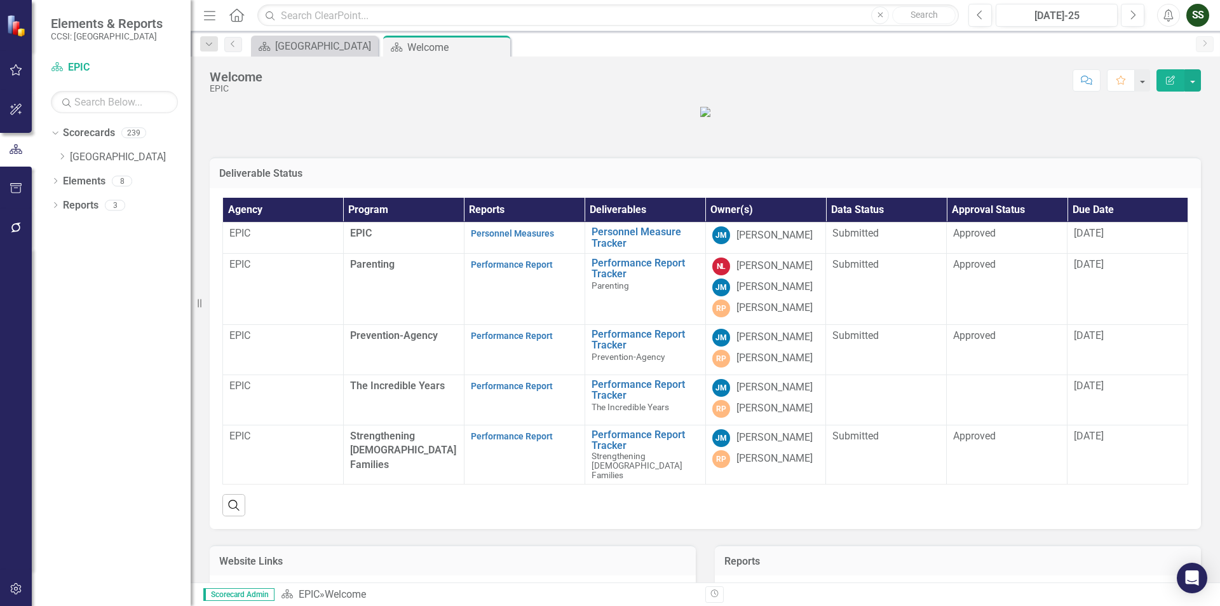
click at [0, 0] on icon "Close" at bounding box center [0, 0] width 0 height 0
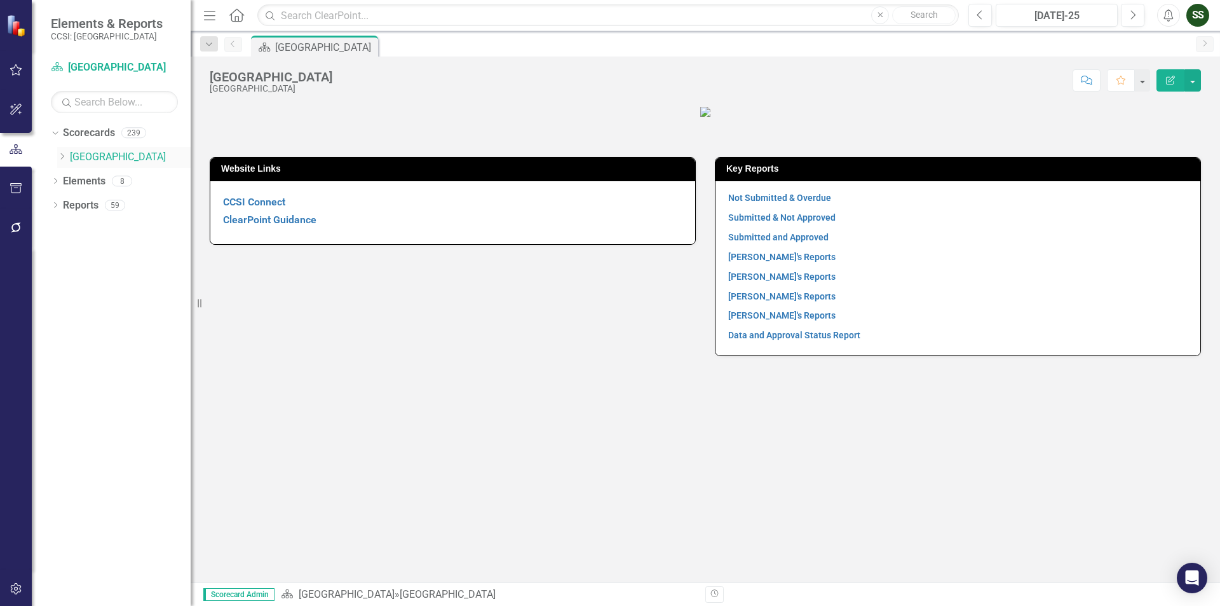
click at [58, 156] on icon "Dropdown" at bounding box center [62, 157] width 10 height 8
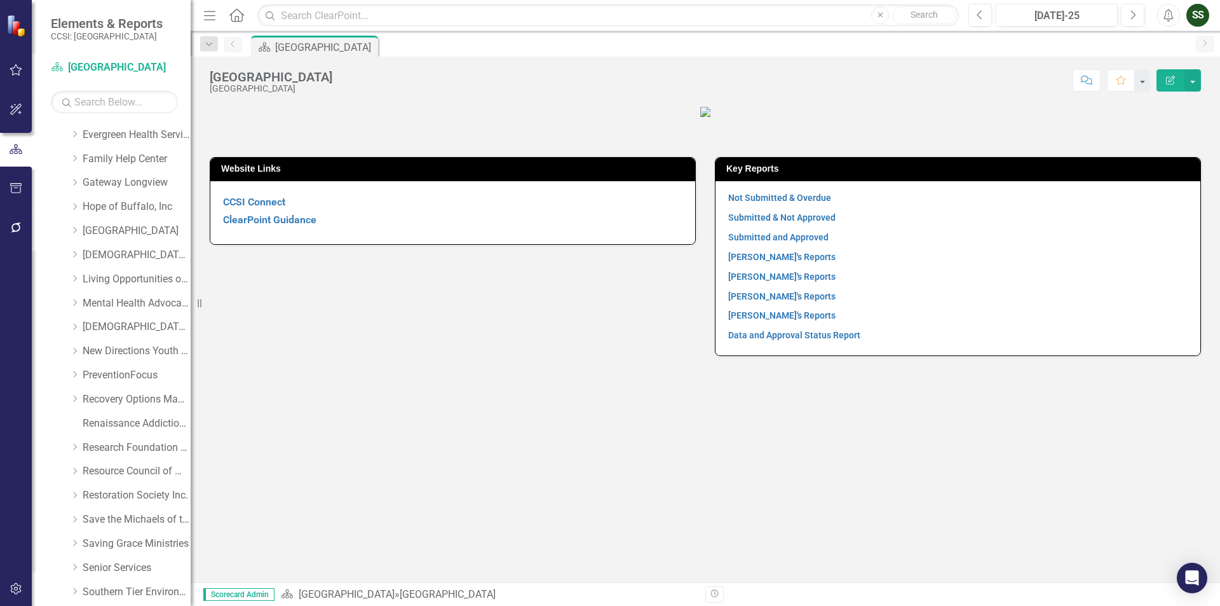
scroll to position [381, 0]
click at [148, 378] on link "Recovery Options Made Easy" at bounding box center [137, 377] width 108 height 15
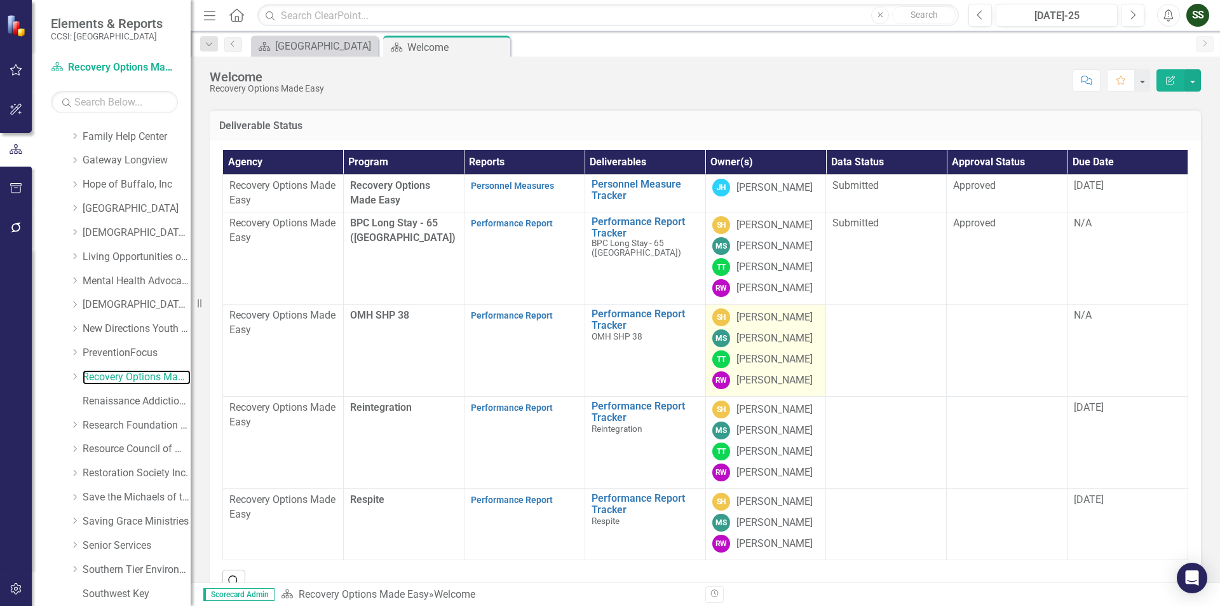
scroll to position [127, 0]
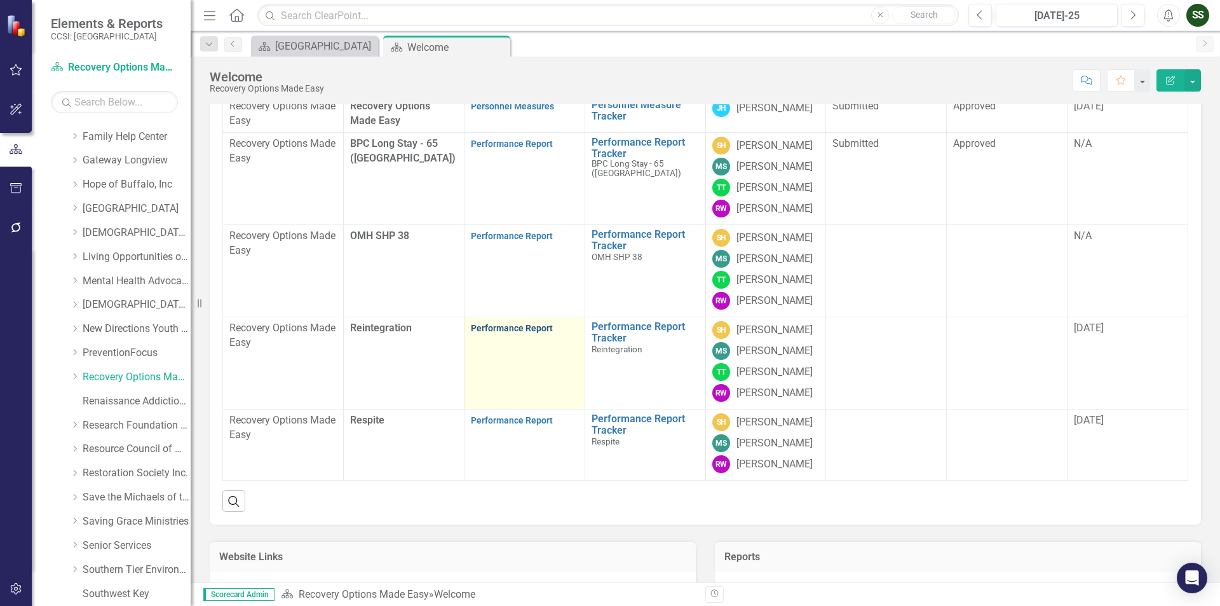
click at [500, 333] on link "Performance Report" at bounding box center [512, 328] width 82 height 10
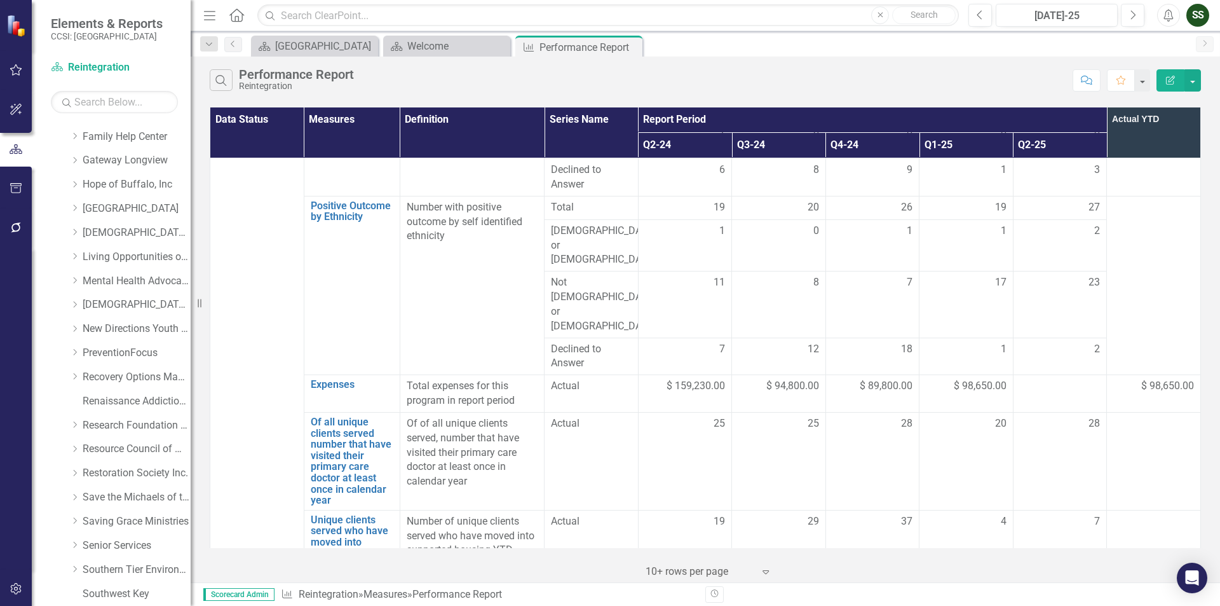
scroll to position [1341, 0]
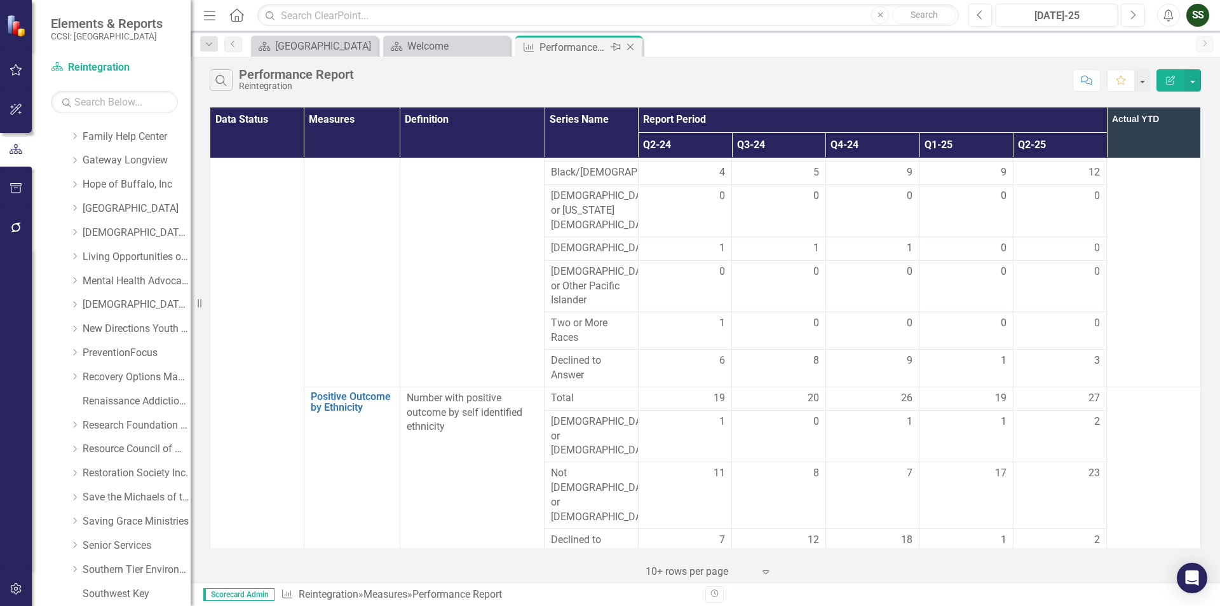
click at [633, 50] on icon at bounding box center [630, 47] width 7 height 7
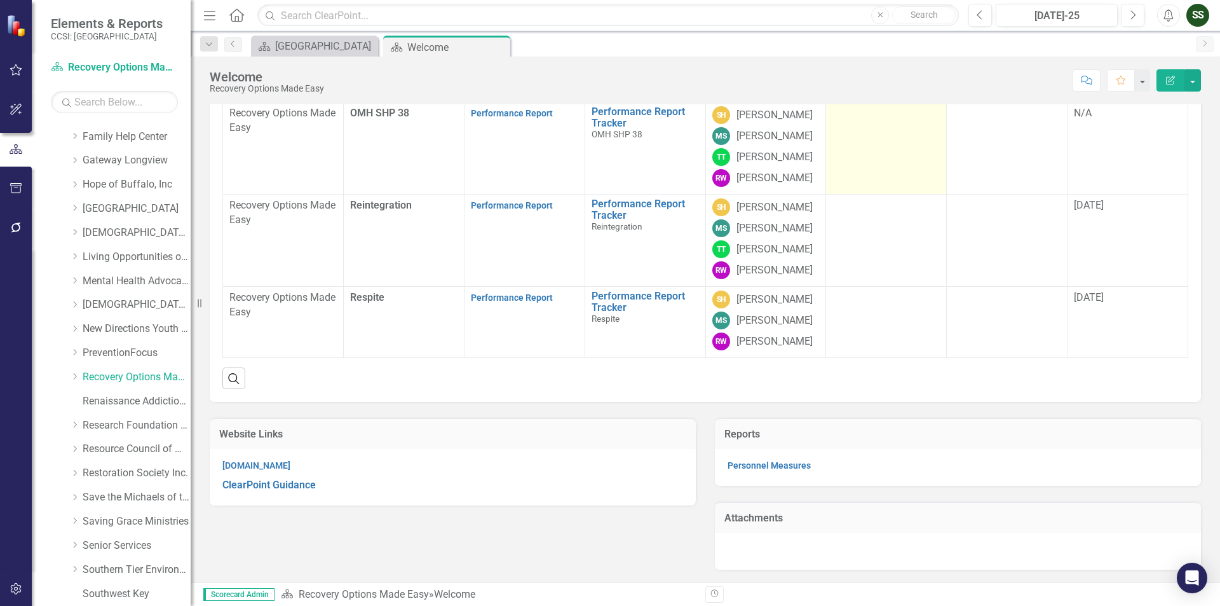
scroll to position [191, 0]
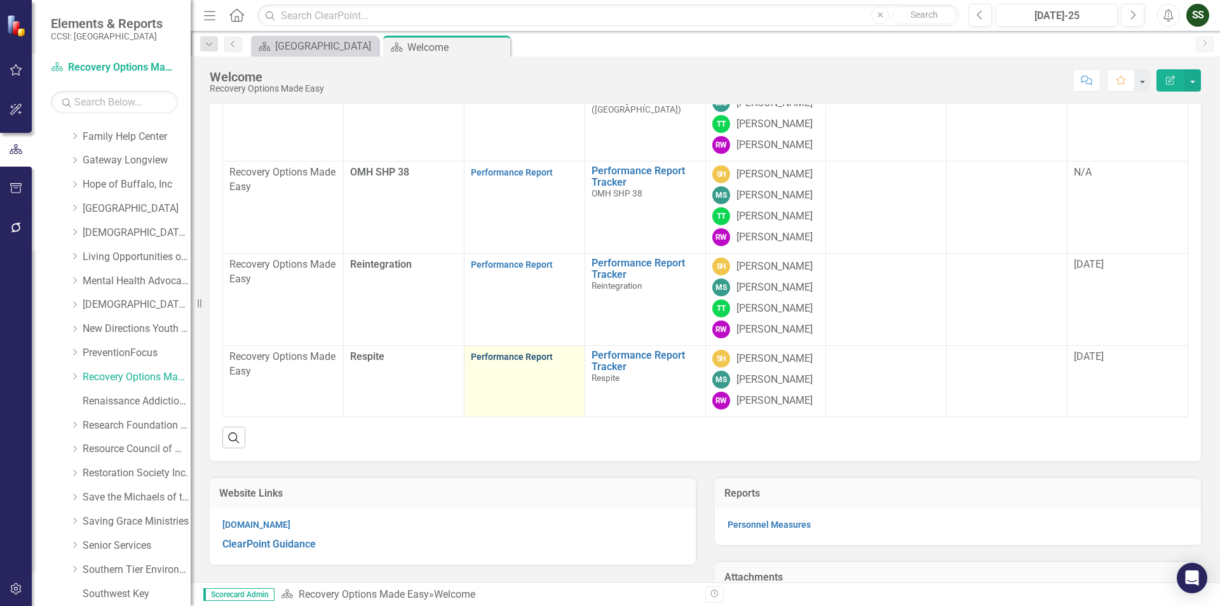
click at [505, 362] on link "Performance Report" at bounding box center [512, 356] width 82 height 10
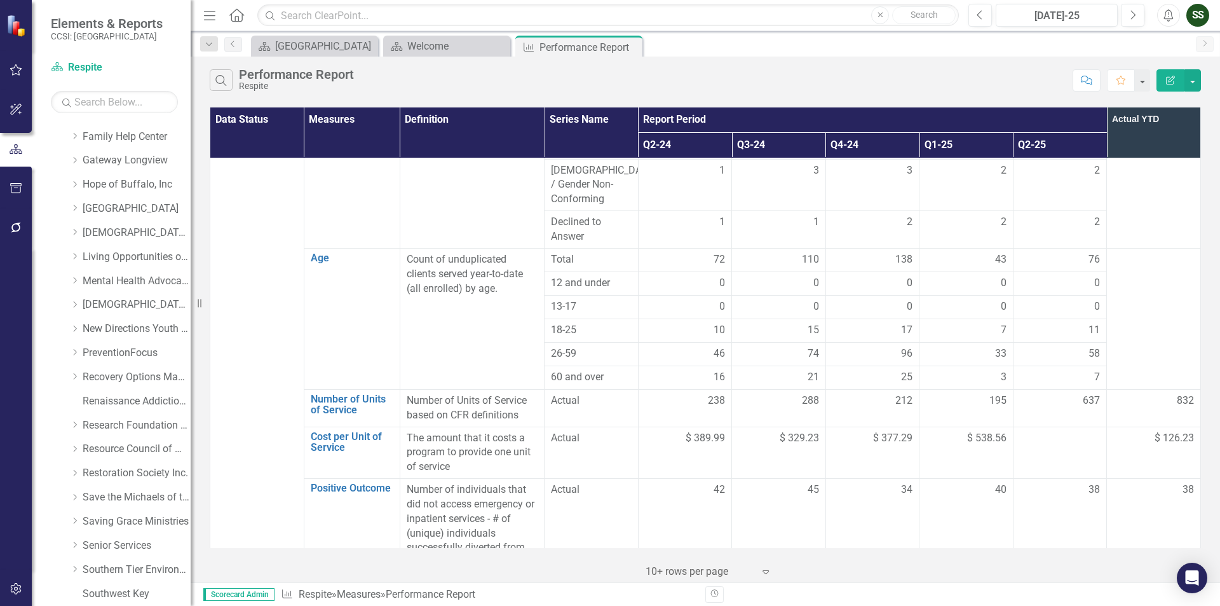
scroll to position [636, 0]
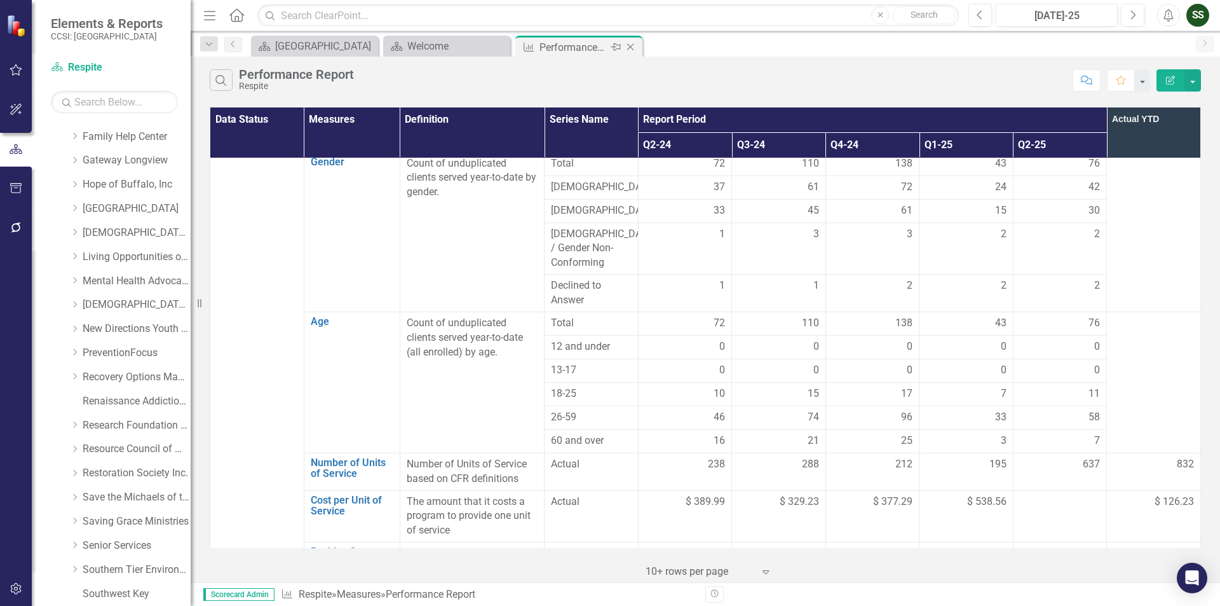
click at [632, 44] on icon "Close" at bounding box center [630, 47] width 13 height 10
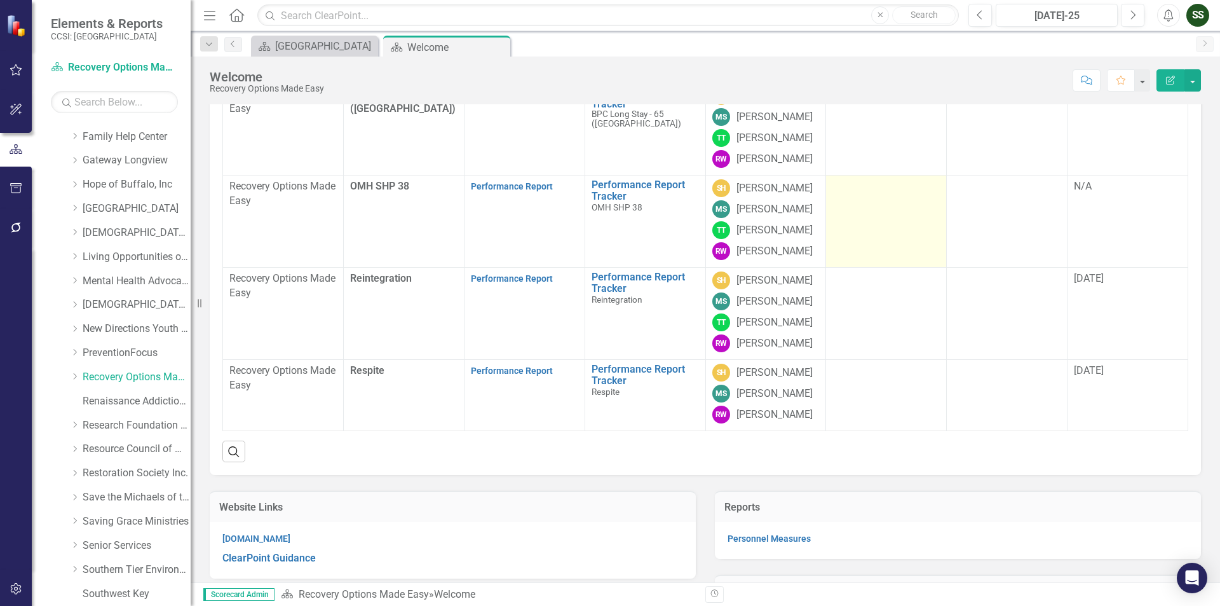
scroll to position [191, 0]
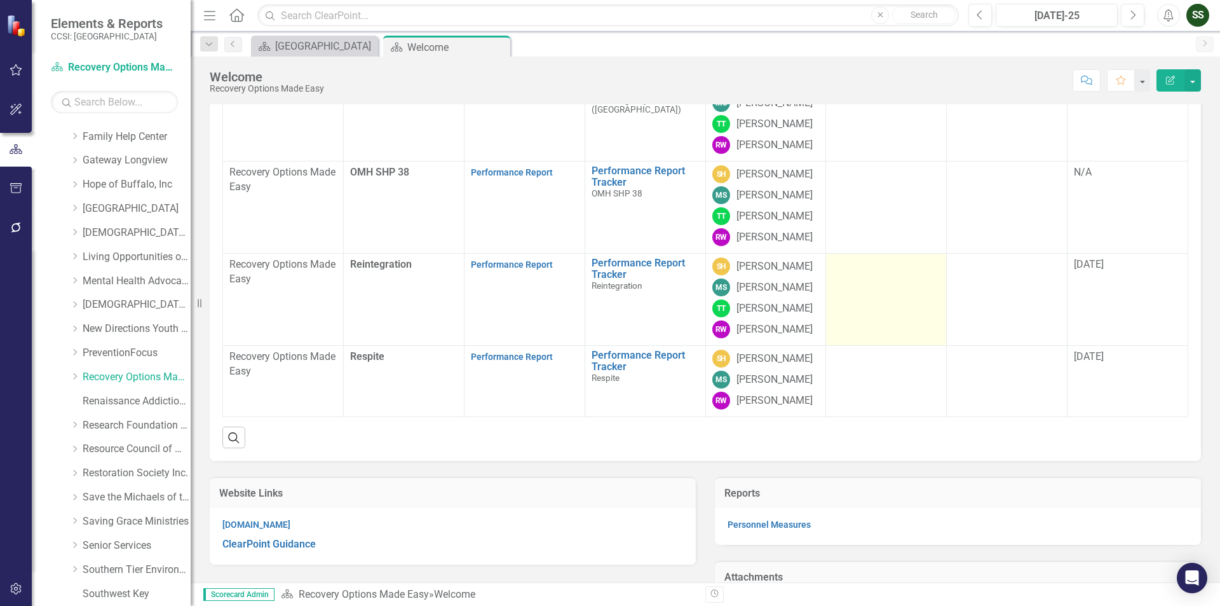
click at [854, 346] on td at bounding box center [886, 300] width 121 height 92
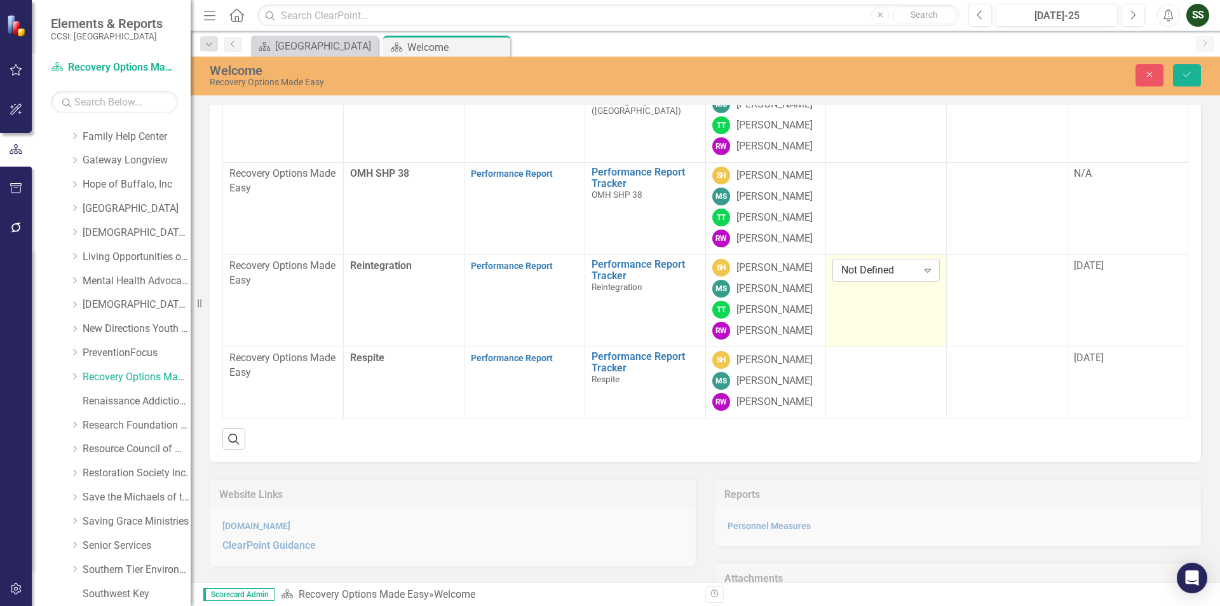
click at [922, 275] on icon "Expand" at bounding box center [928, 270] width 13 height 10
click at [888, 415] on div "Submitted" at bounding box center [883, 421] width 86 height 15
click at [902, 366] on div at bounding box center [886, 358] width 107 height 15
click at [925, 367] on icon "Expand" at bounding box center [928, 362] width 13 height 10
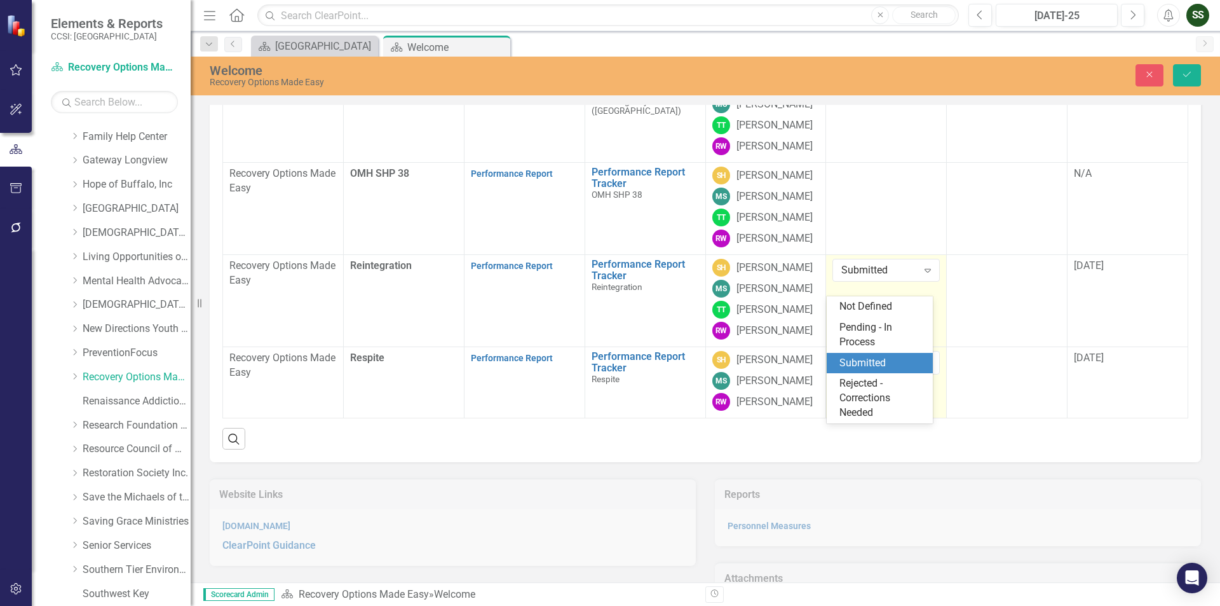
click at [887, 365] on div "Submitted" at bounding box center [883, 363] width 86 height 15
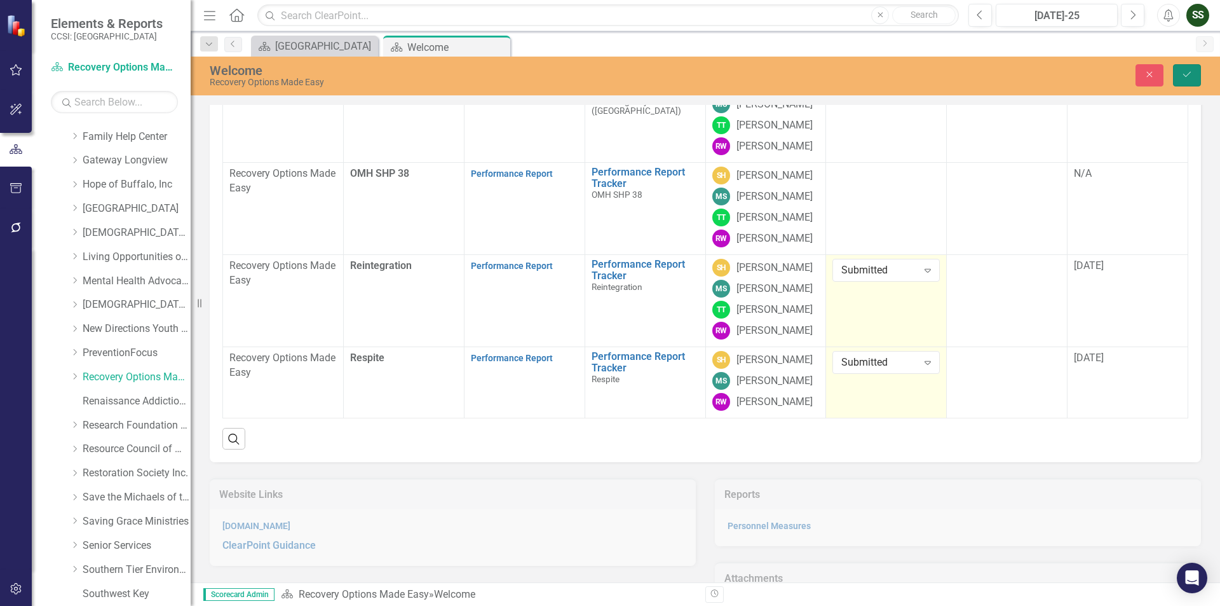
click at [1187, 69] on button "Save" at bounding box center [1187, 75] width 28 height 22
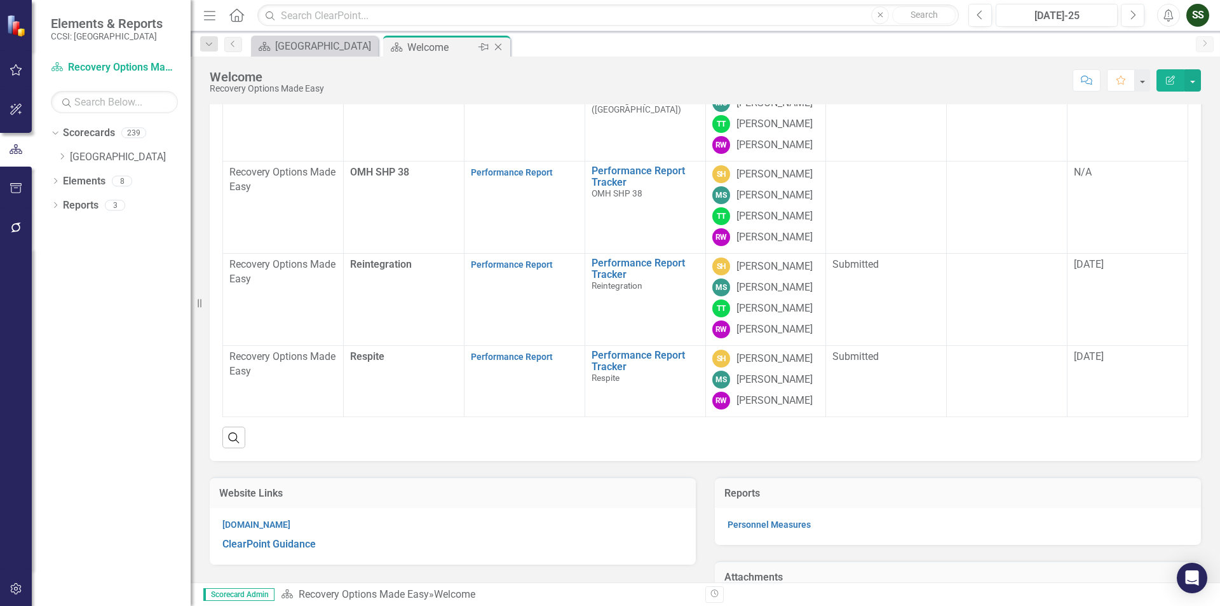
click at [494, 44] on icon "Close" at bounding box center [498, 47] width 13 height 10
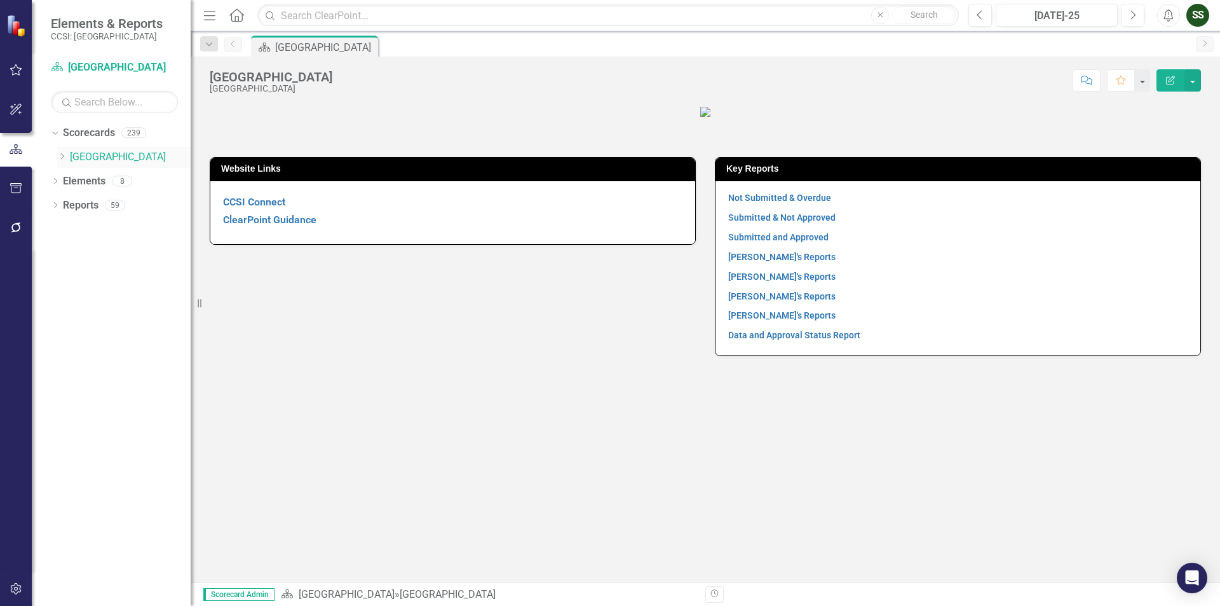
click at [59, 158] on icon "Dropdown" at bounding box center [62, 157] width 10 height 8
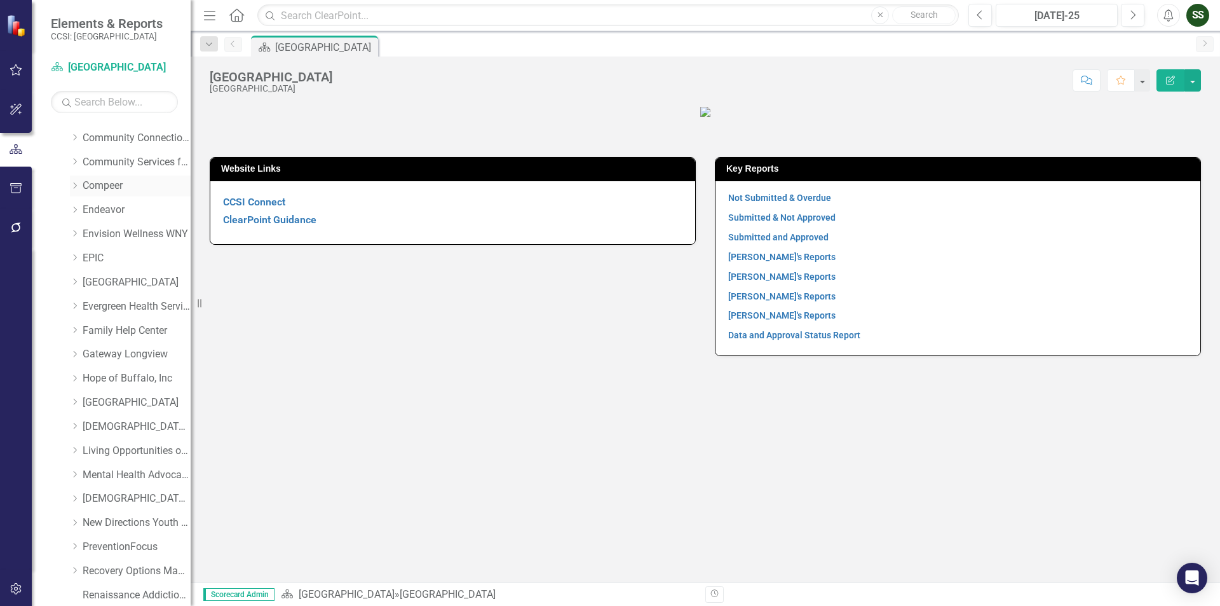
scroll to position [191, 0]
click at [118, 400] on link "[GEOGRAPHIC_DATA]" at bounding box center [137, 399] width 108 height 15
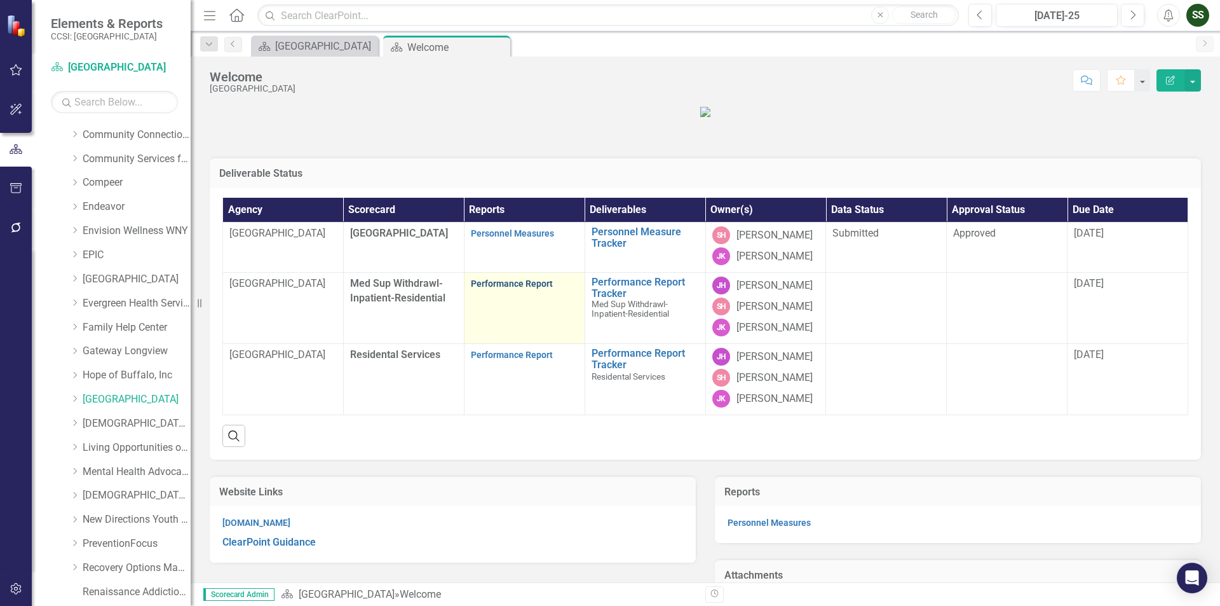
click at [495, 289] on link "Performance Report" at bounding box center [512, 283] width 82 height 10
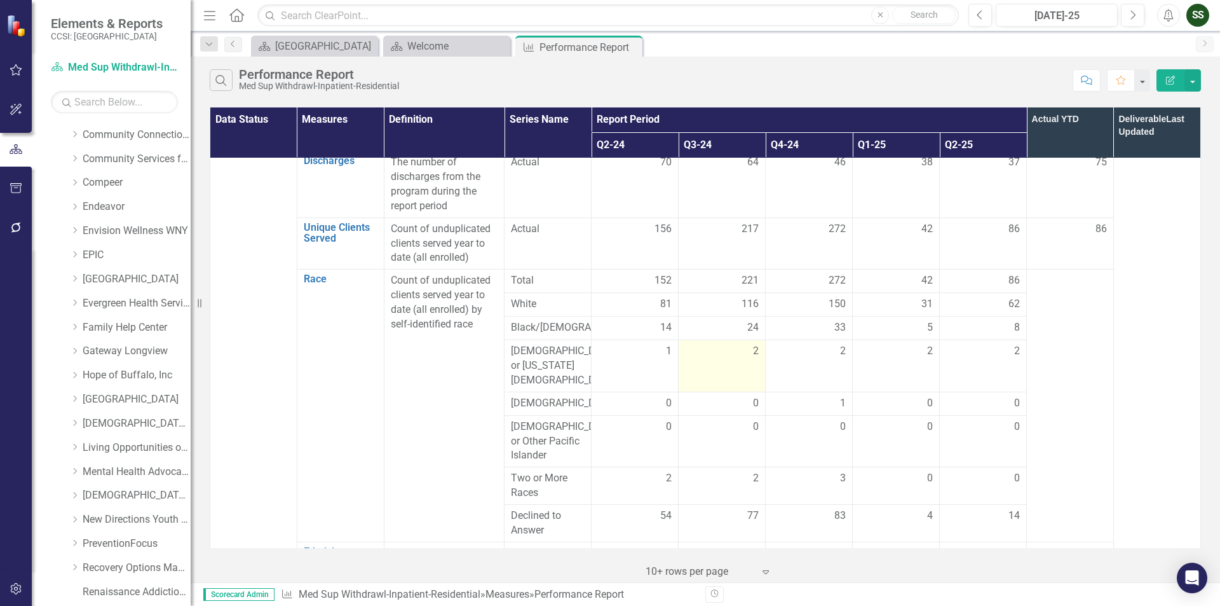
scroll to position [254, 0]
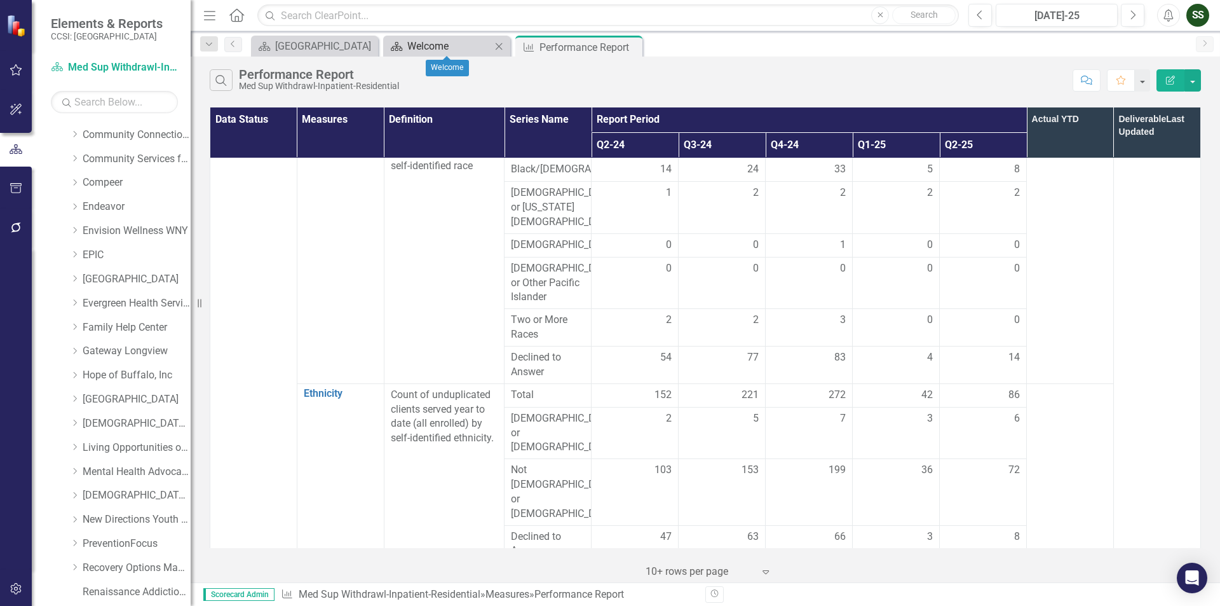
click at [469, 43] on div "Welcome" at bounding box center [449, 46] width 84 height 16
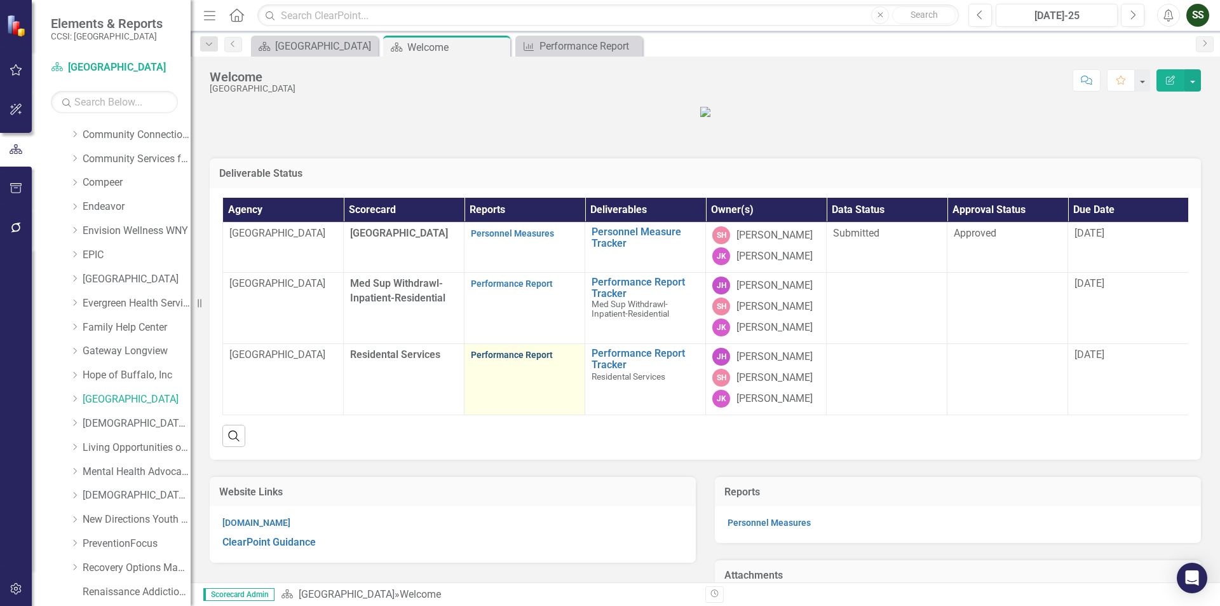
click at [531, 360] on link "Performance Report" at bounding box center [512, 355] width 82 height 10
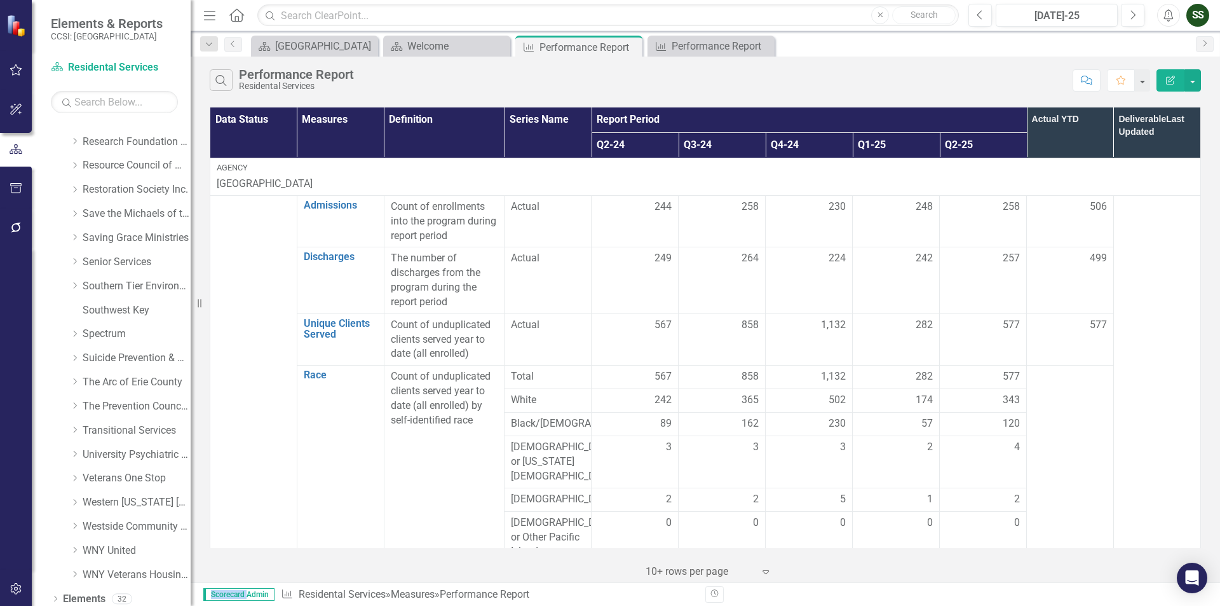
scroll to position [695, 0]
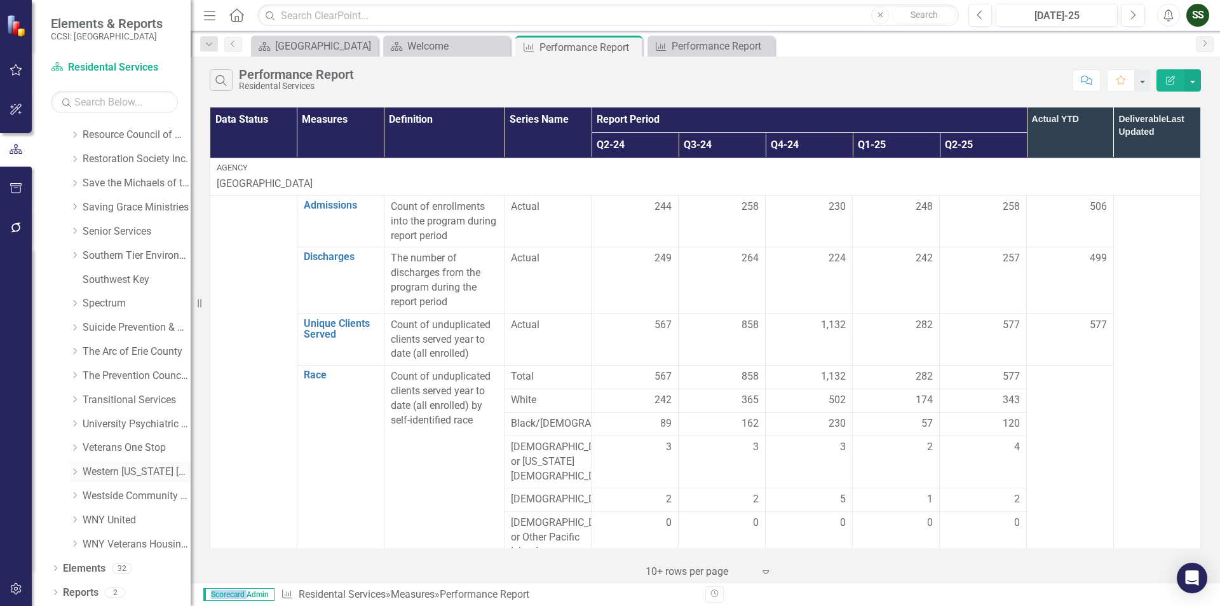
click at [128, 473] on link "Western [US_STATE] [GEOGRAPHIC_DATA]" at bounding box center [137, 472] width 108 height 15
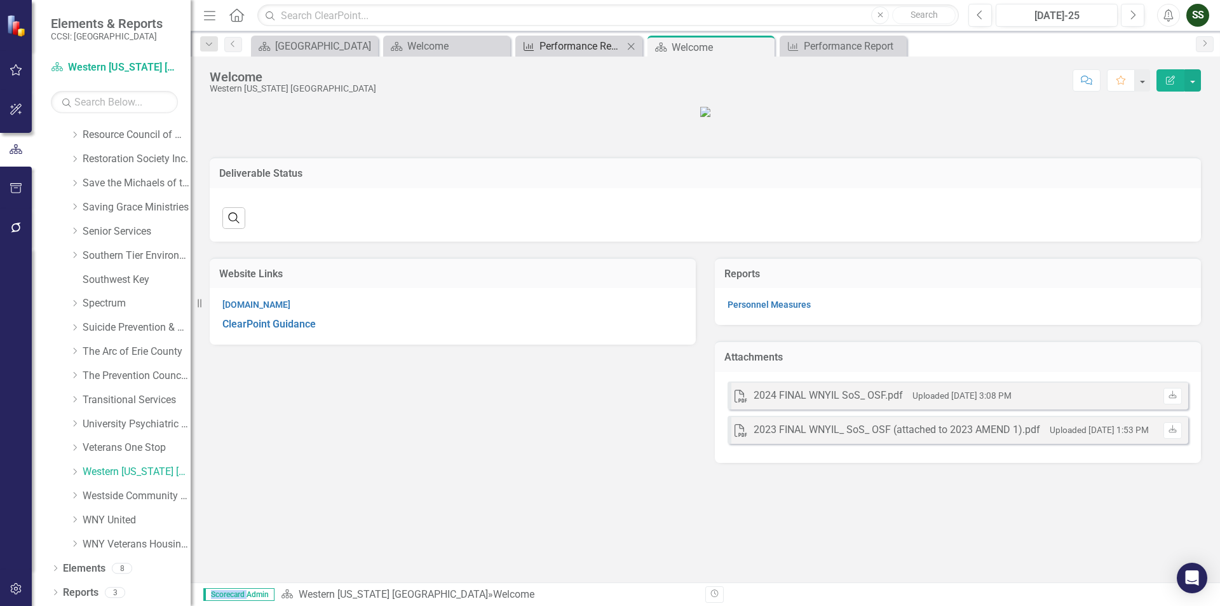
click at [601, 50] on div "Performance Report" at bounding box center [582, 46] width 84 height 16
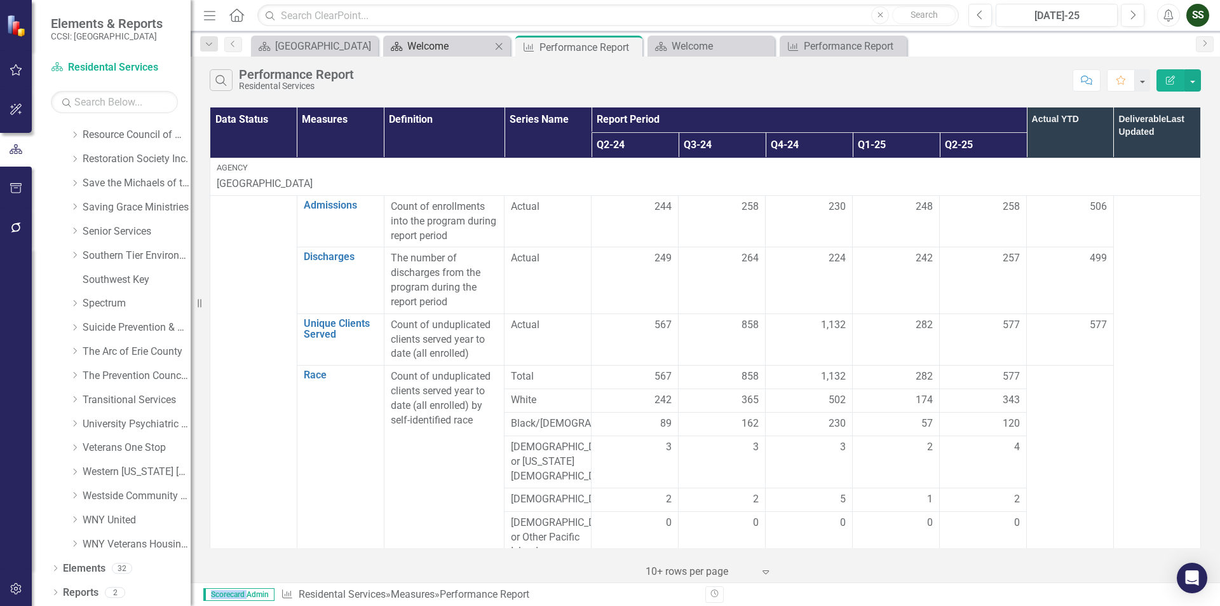
click at [481, 46] on div "Welcome" at bounding box center [449, 46] width 84 height 16
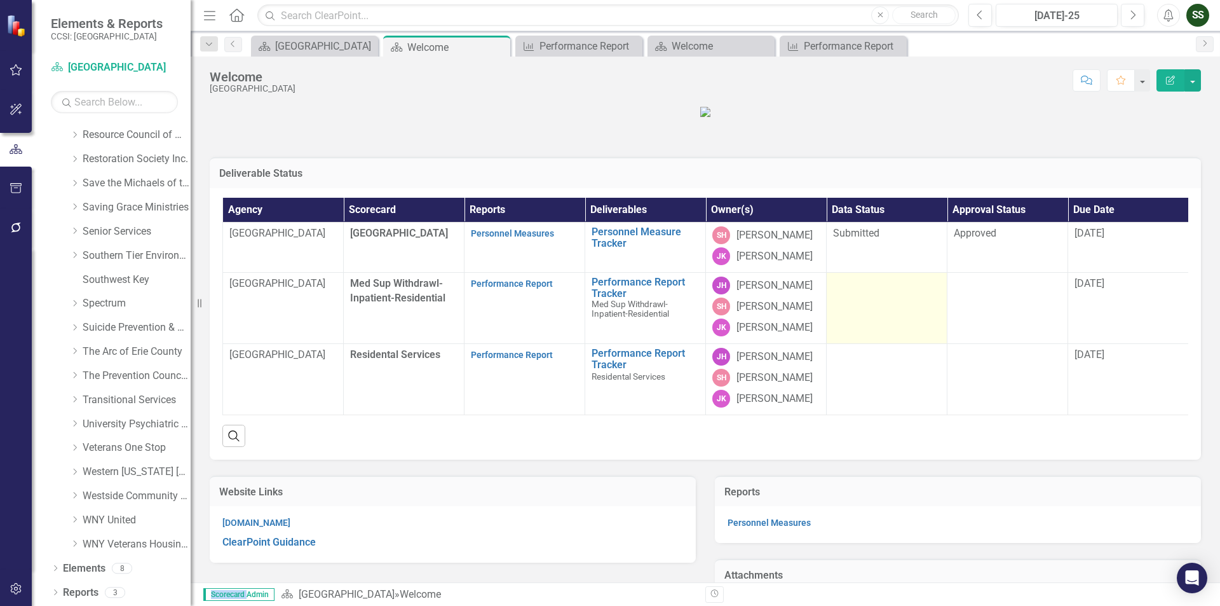
click at [879, 292] on div at bounding box center [886, 283] width 107 height 15
click at [913, 322] on td at bounding box center [887, 308] width 121 height 71
click at [909, 321] on td at bounding box center [887, 308] width 121 height 71
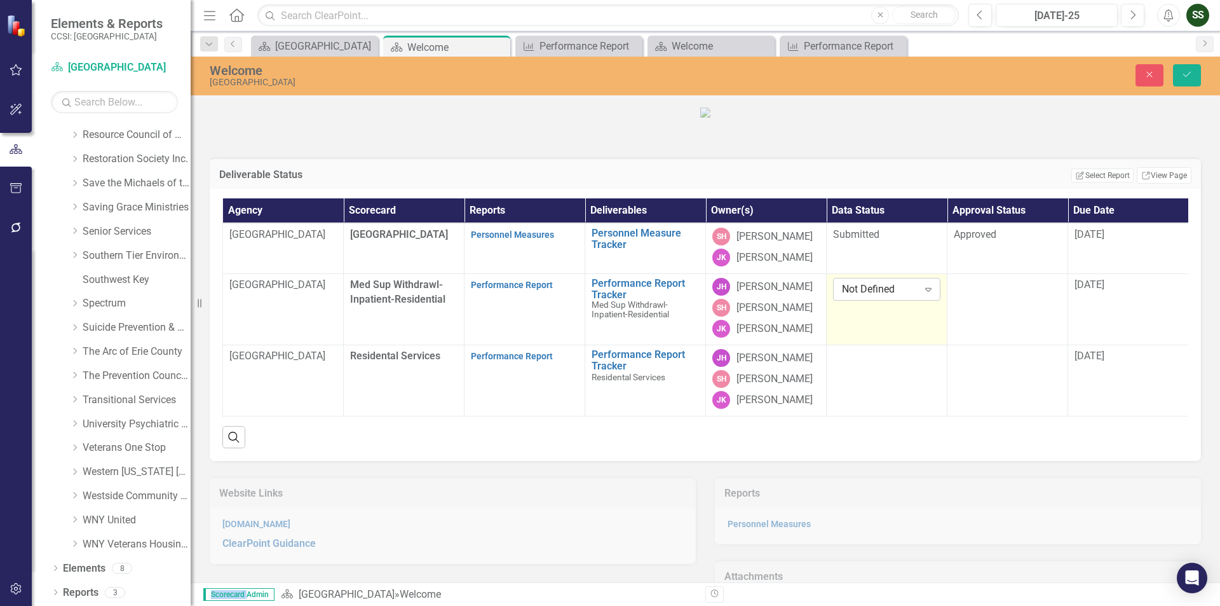
click at [922, 294] on icon "Expand" at bounding box center [928, 289] width 13 height 10
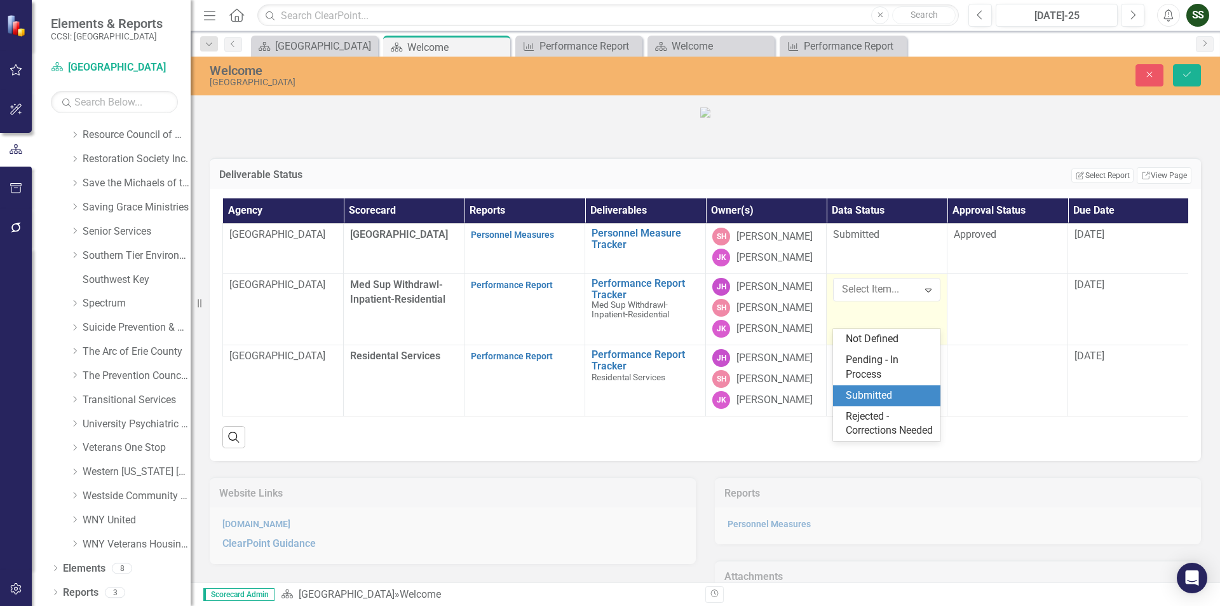
click at [875, 393] on div "Submitted" at bounding box center [889, 395] width 87 height 15
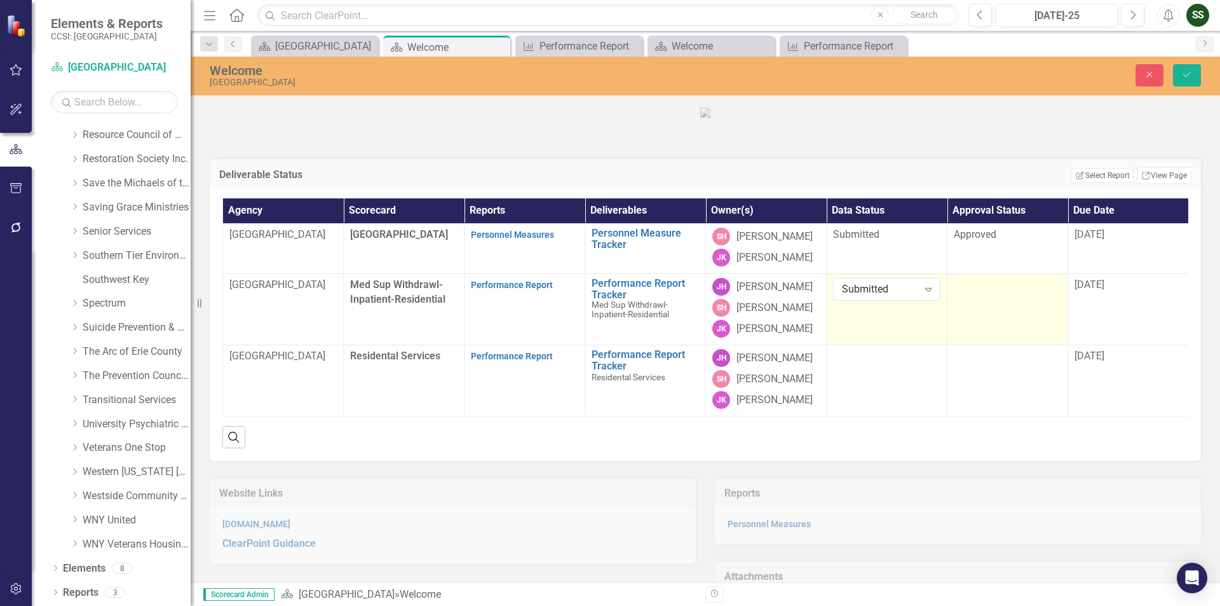
click at [999, 322] on td at bounding box center [1008, 309] width 121 height 71
click at [1051, 294] on icon "Expand" at bounding box center [1049, 289] width 13 height 10
click at [1028, 360] on div "Approved" at bounding box center [1010, 360] width 87 height 15
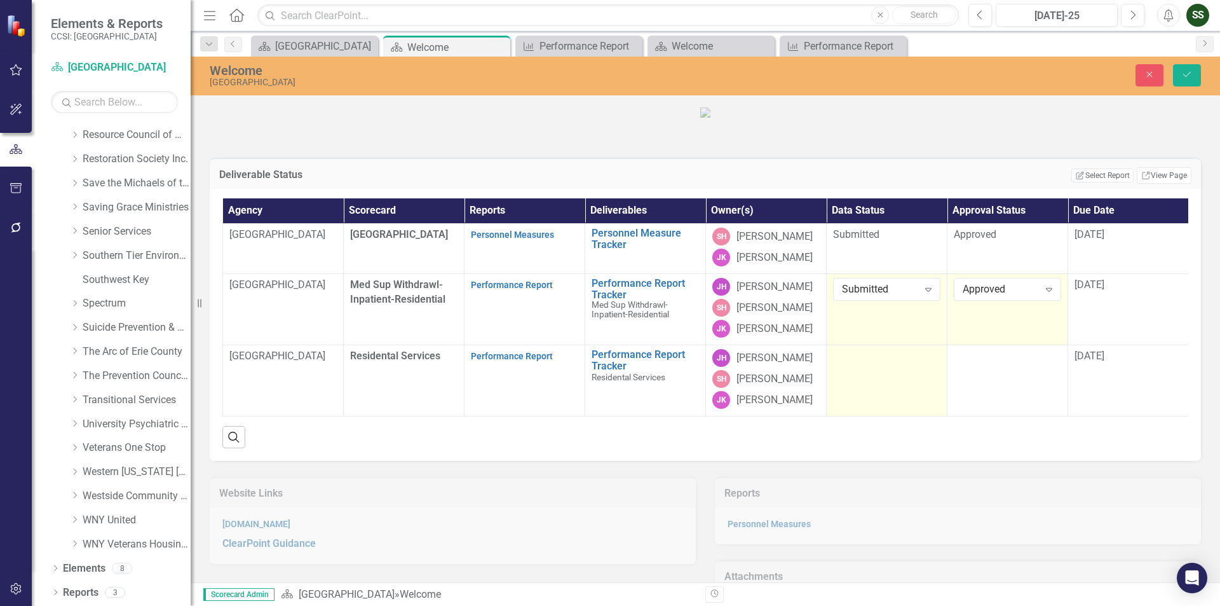
click at [923, 399] on td at bounding box center [887, 380] width 121 height 71
click at [923, 365] on icon "Expand" at bounding box center [928, 360] width 13 height 10
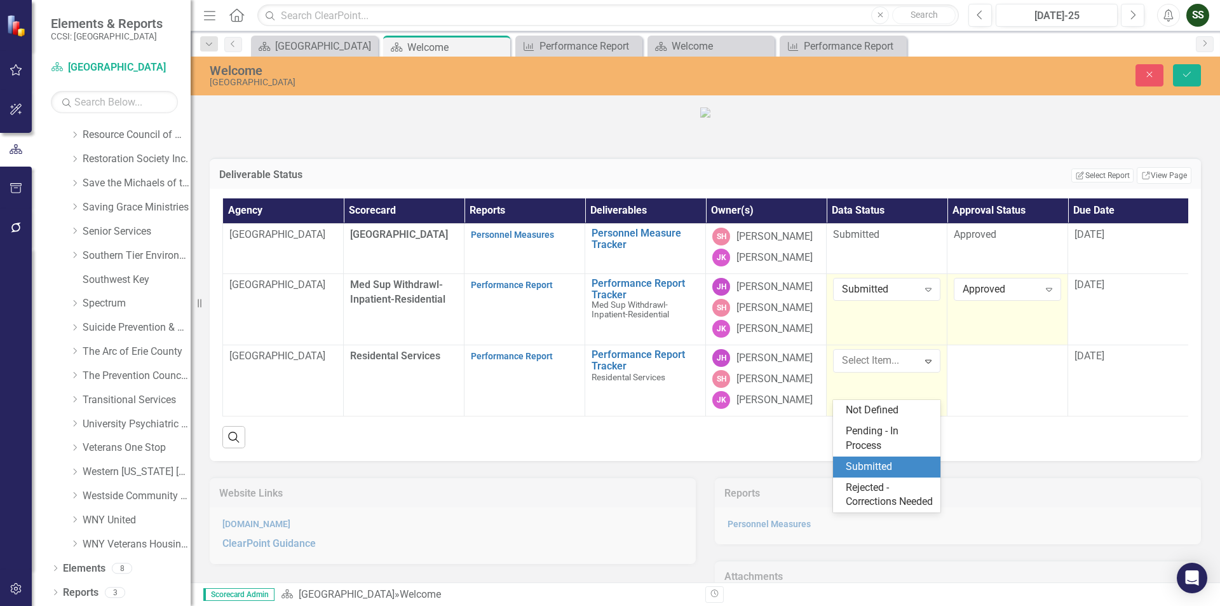
click at [894, 462] on div "Submitted" at bounding box center [889, 467] width 87 height 15
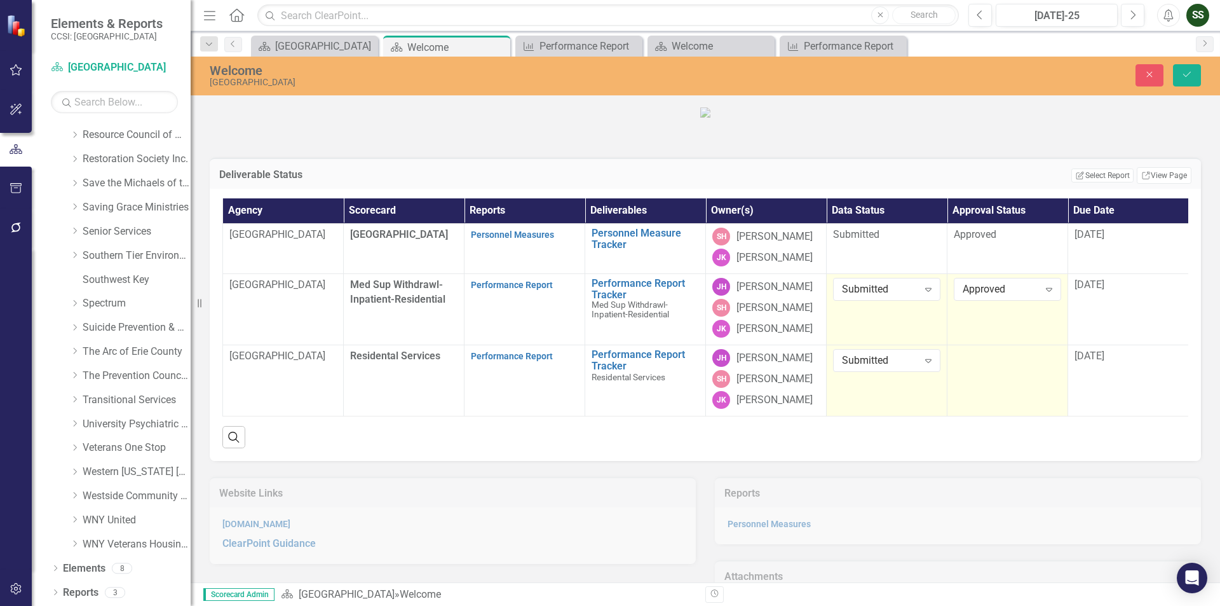
click at [1061, 393] on td at bounding box center [1008, 380] width 121 height 71
click at [1051, 365] on icon "Expand" at bounding box center [1049, 360] width 13 height 10
click at [1018, 428] on div "Approved" at bounding box center [1010, 431] width 87 height 15
click at [1189, 82] on button "Save" at bounding box center [1187, 75] width 28 height 22
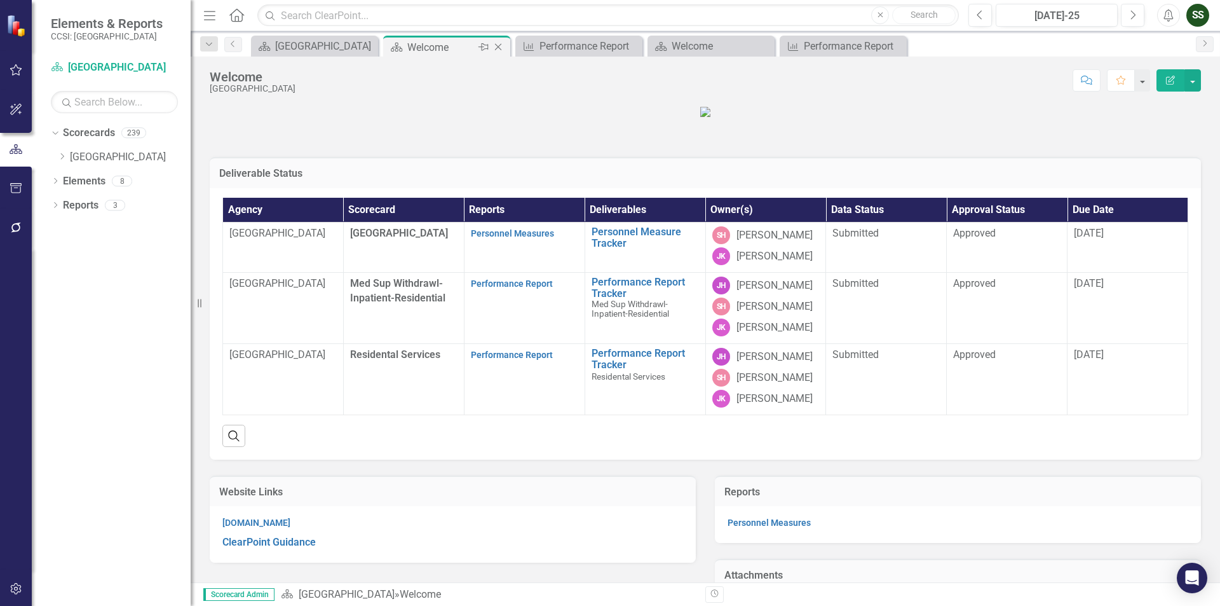
click at [503, 43] on icon "Close" at bounding box center [498, 47] width 13 height 10
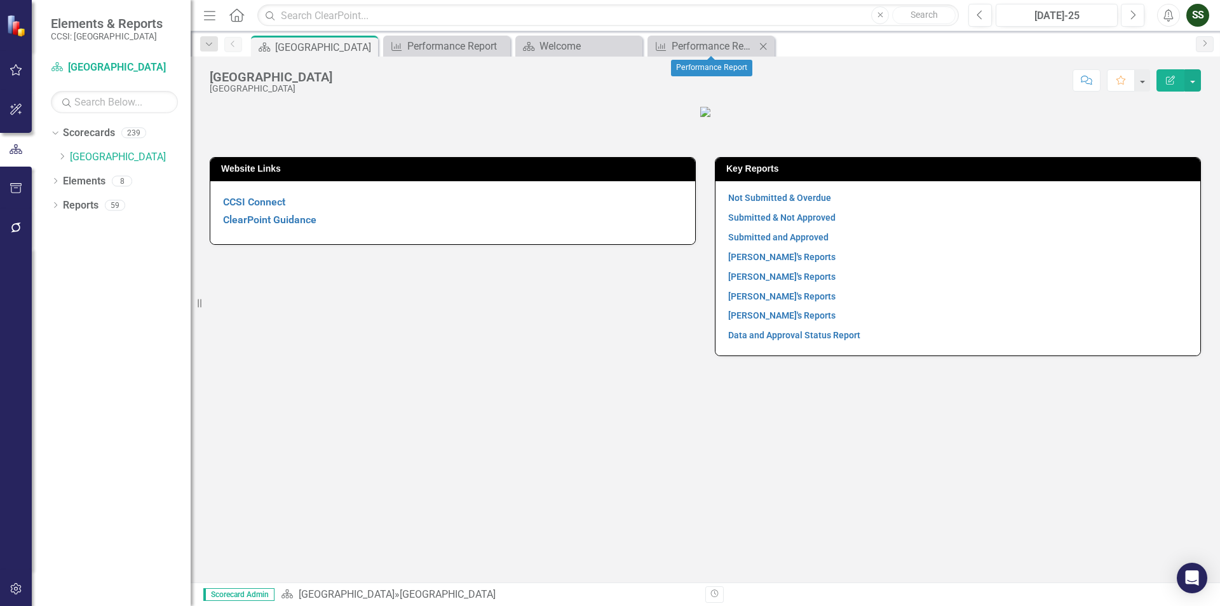
click at [740, 54] on div "Measure Performance Report Close" at bounding box center [711, 46] width 127 height 21
click at [58, 157] on icon "Dropdown" at bounding box center [62, 157] width 10 height 8
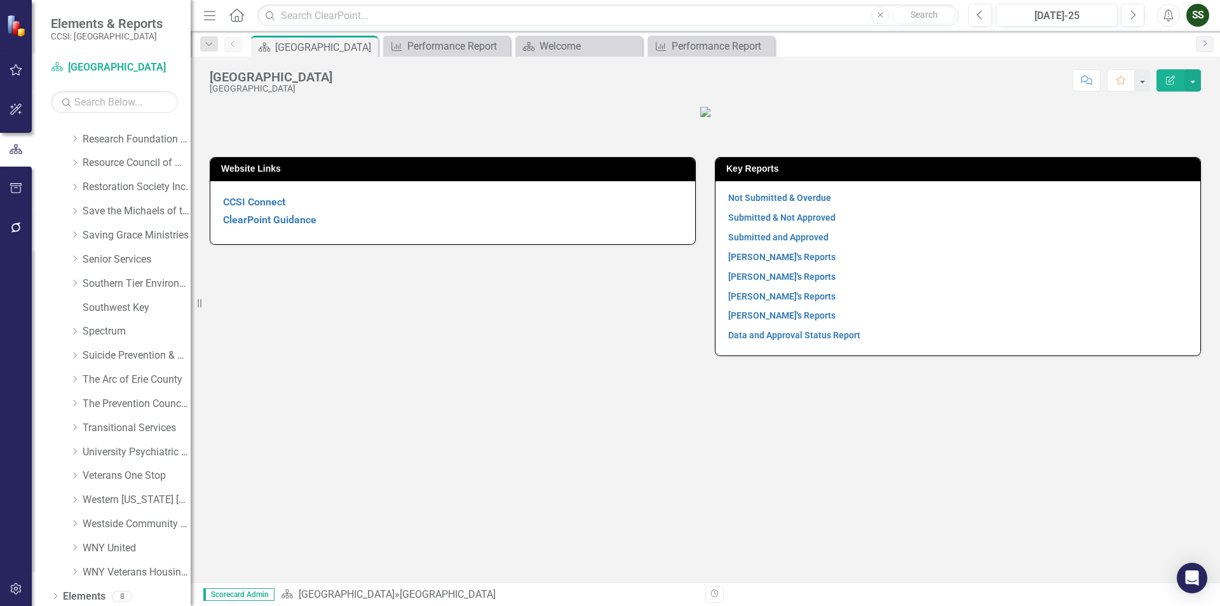
scroll to position [695, 0]
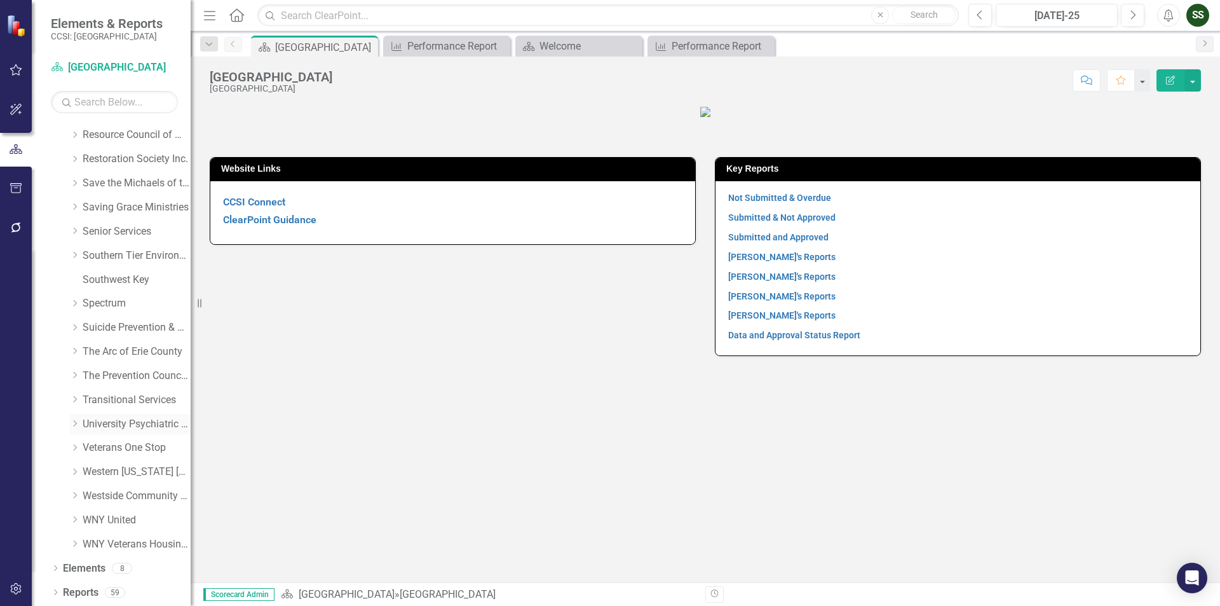
click at [147, 427] on link "University Psychiatric Practice" at bounding box center [137, 424] width 108 height 15
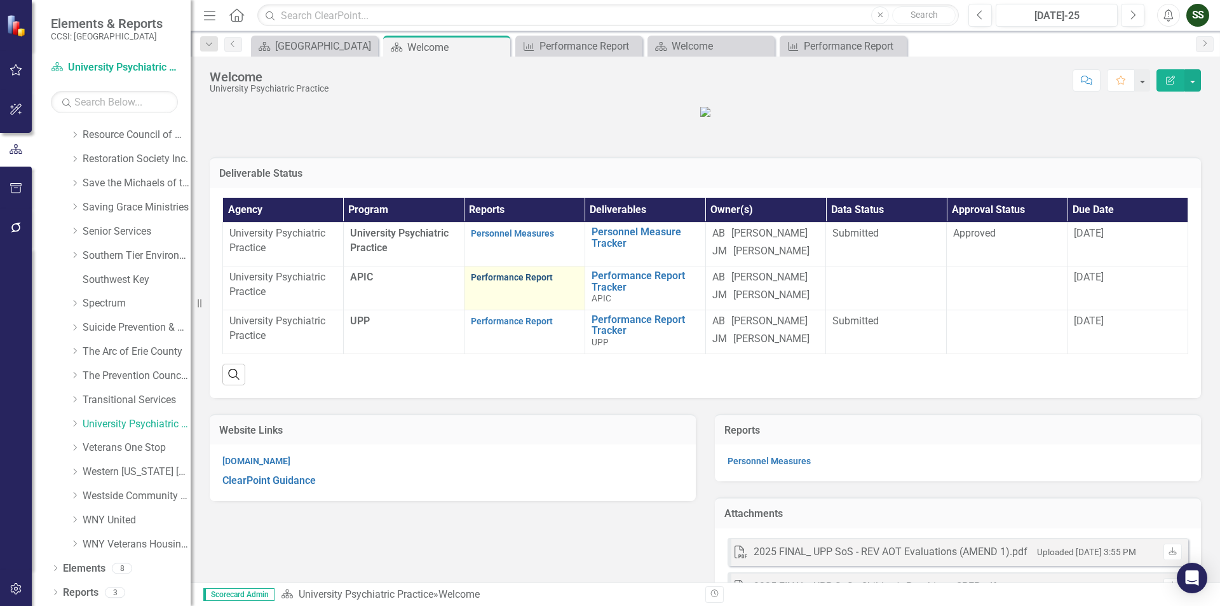
click at [511, 282] on link "Performance Report" at bounding box center [512, 277] width 82 height 10
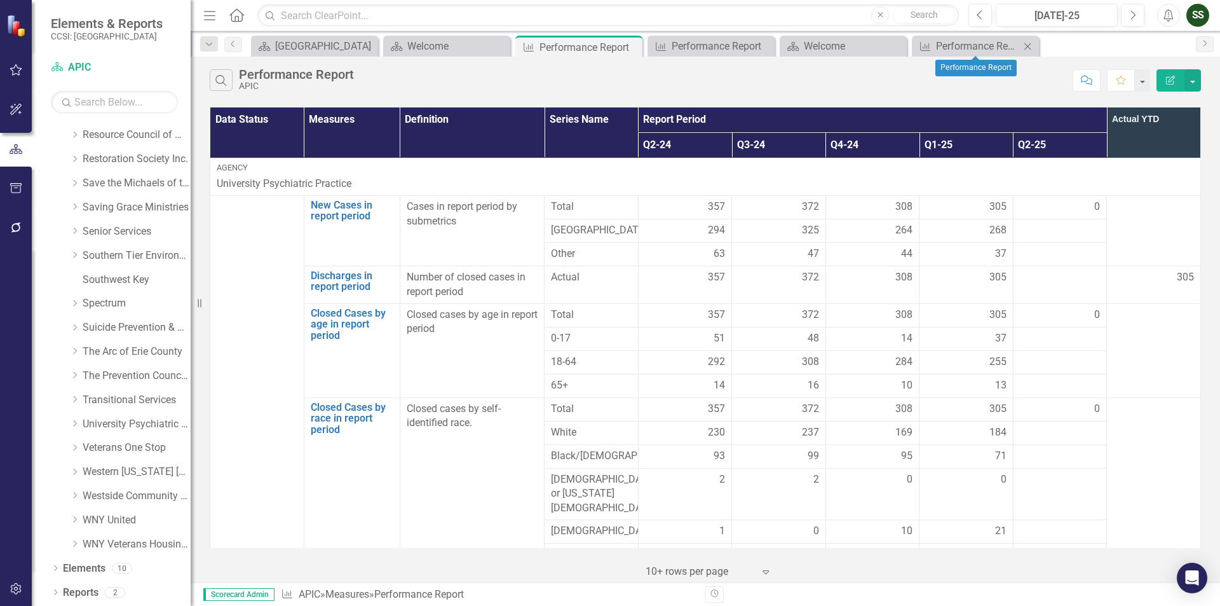
click at [1030, 47] on icon "Close" at bounding box center [1027, 46] width 13 height 10
click at [895, 48] on icon "Close" at bounding box center [895, 46] width 13 height 10
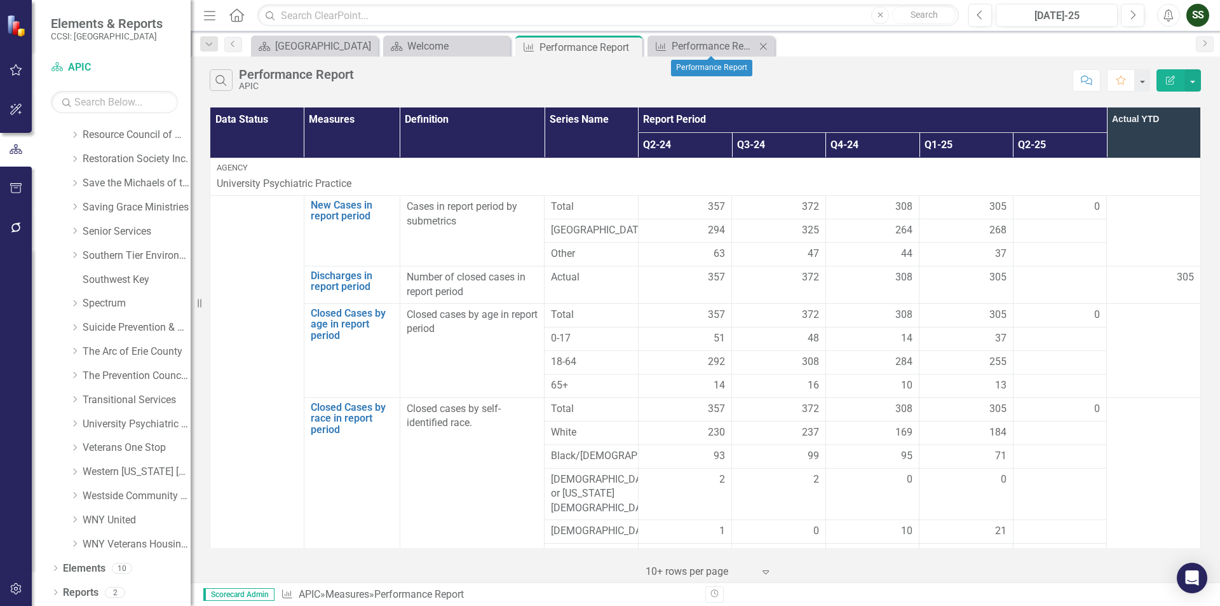
click at [767, 40] on div "Close" at bounding box center [764, 46] width 16 height 16
click at [631, 42] on icon "Close" at bounding box center [630, 47] width 13 height 10
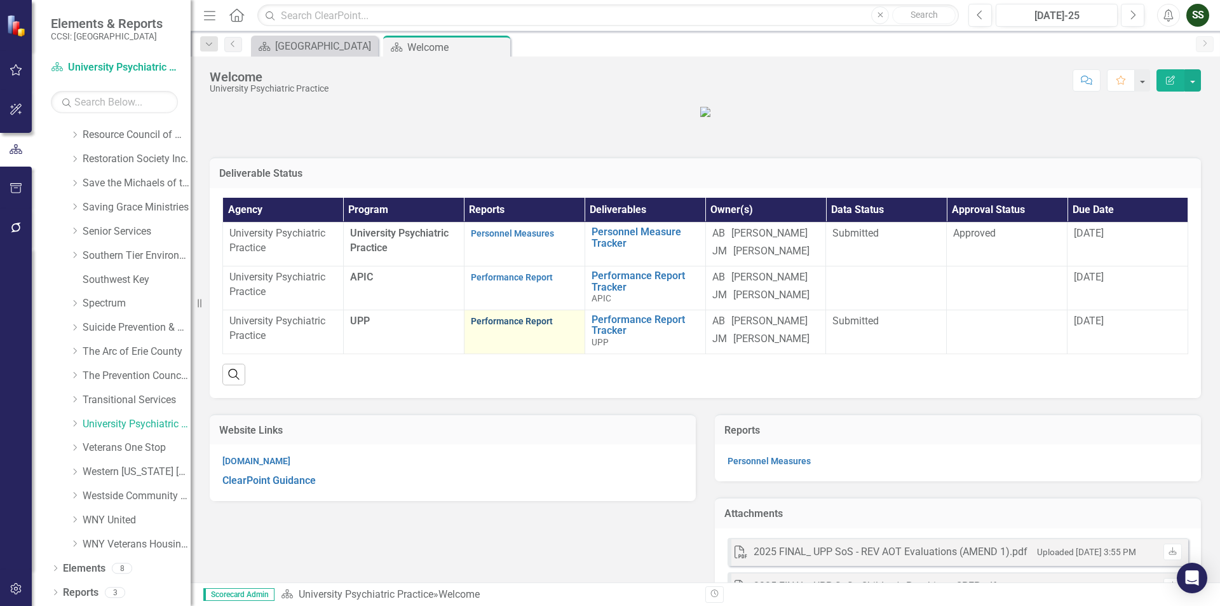
click at [515, 326] on link "Performance Report" at bounding box center [512, 321] width 82 height 10
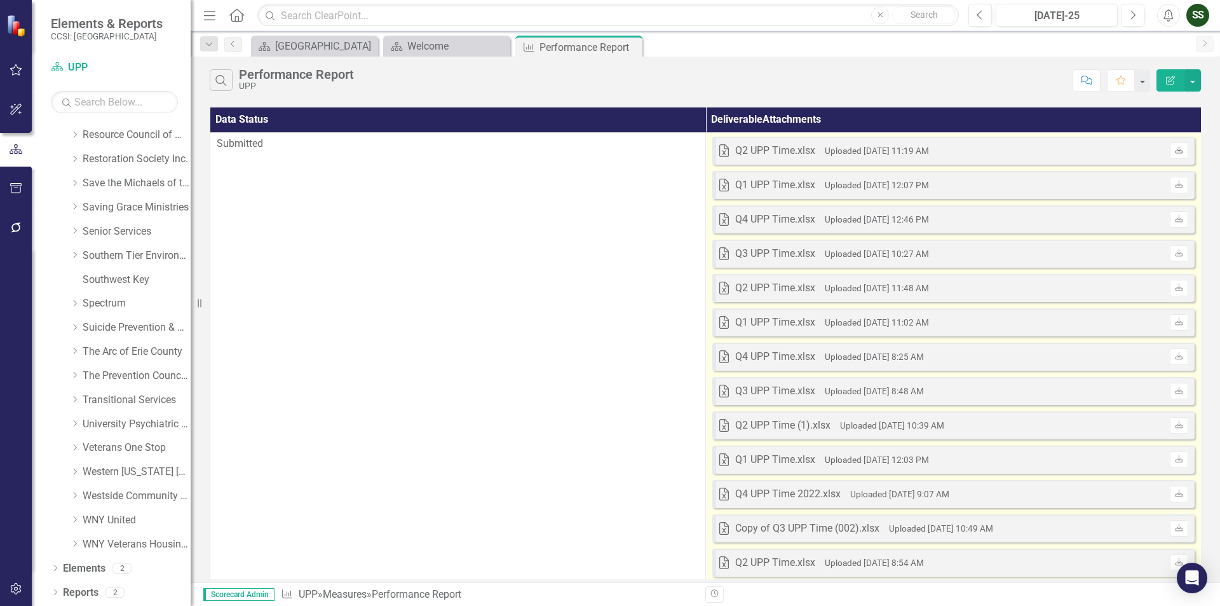
click at [1177, 150] on icon "Download" at bounding box center [1180, 151] width 10 height 8
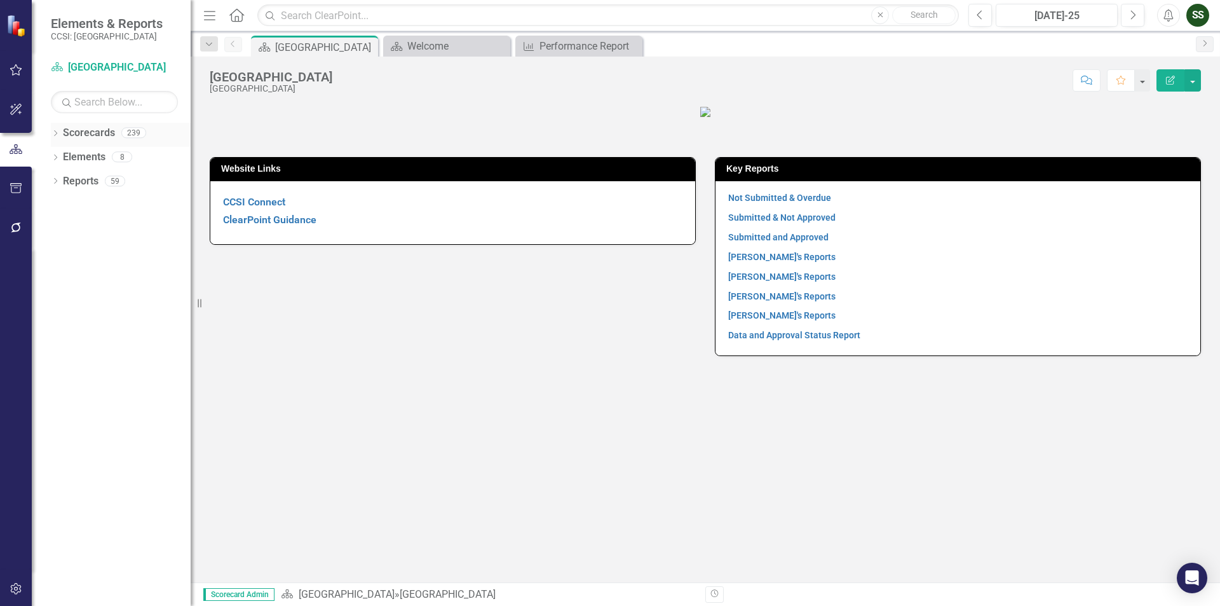
click at [59, 132] on icon "Dropdown" at bounding box center [55, 134] width 9 height 7
click at [66, 153] on icon "Dropdown" at bounding box center [62, 157] width 10 height 8
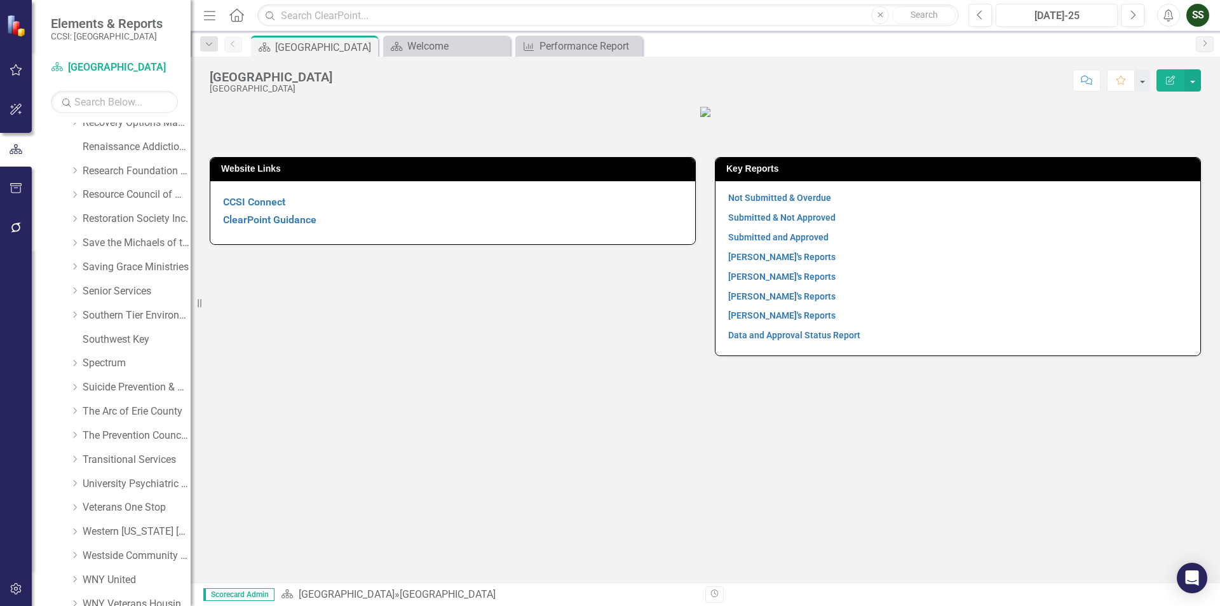
scroll to position [695, 0]
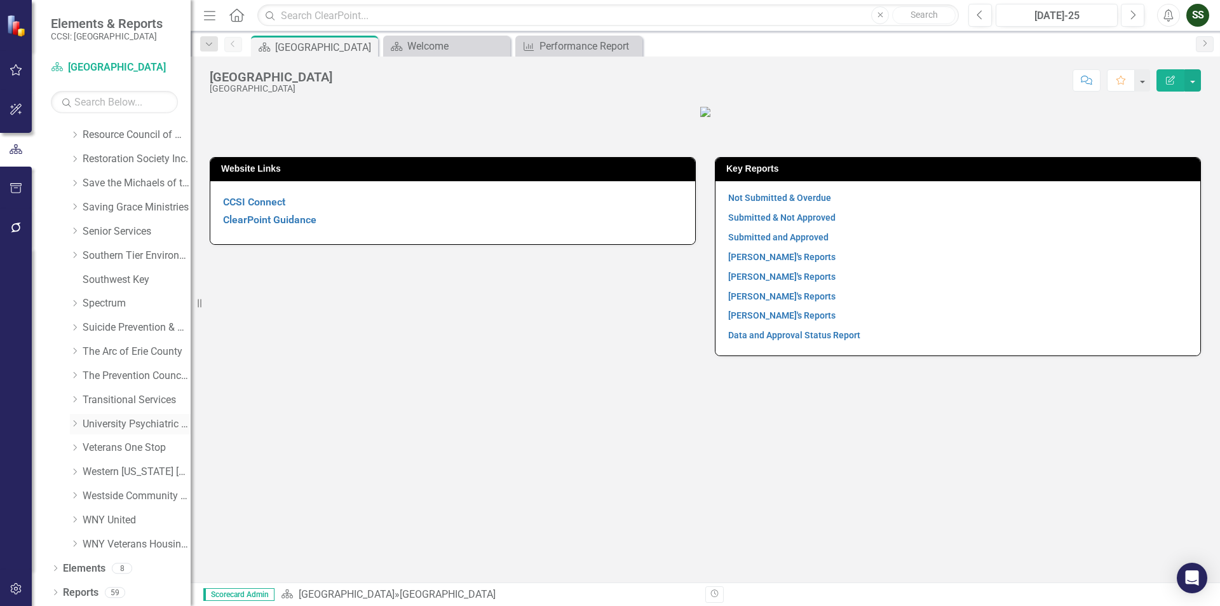
click at [111, 417] on link "University Psychiatric Practice" at bounding box center [137, 424] width 108 height 15
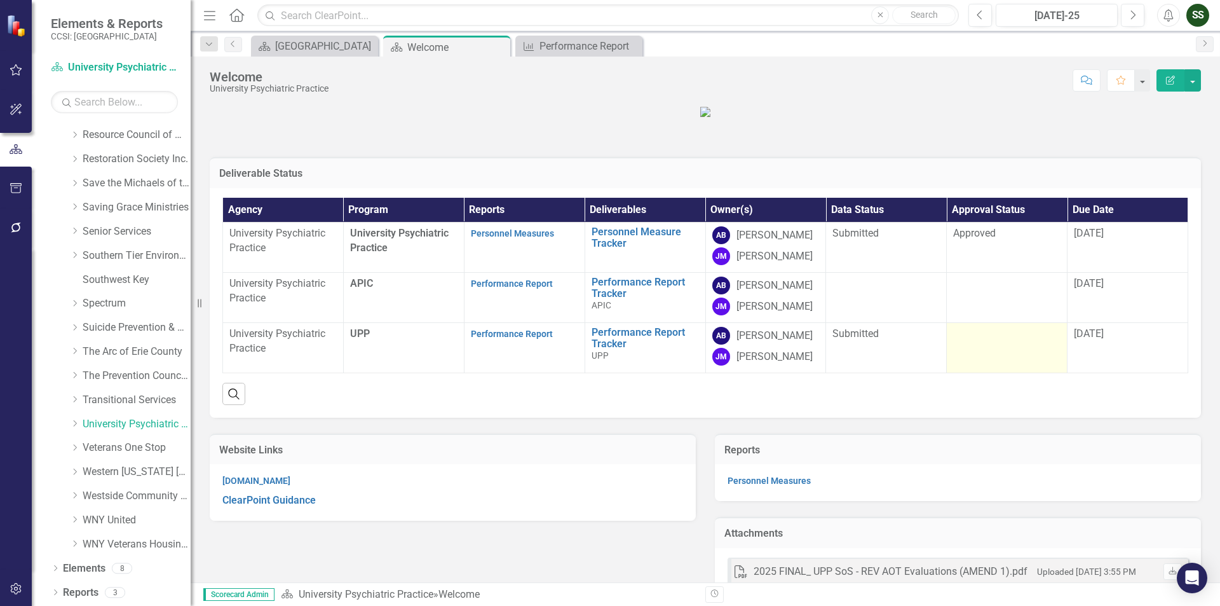
click at [984, 342] on div at bounding box center [1006, 334] width 107 height 15
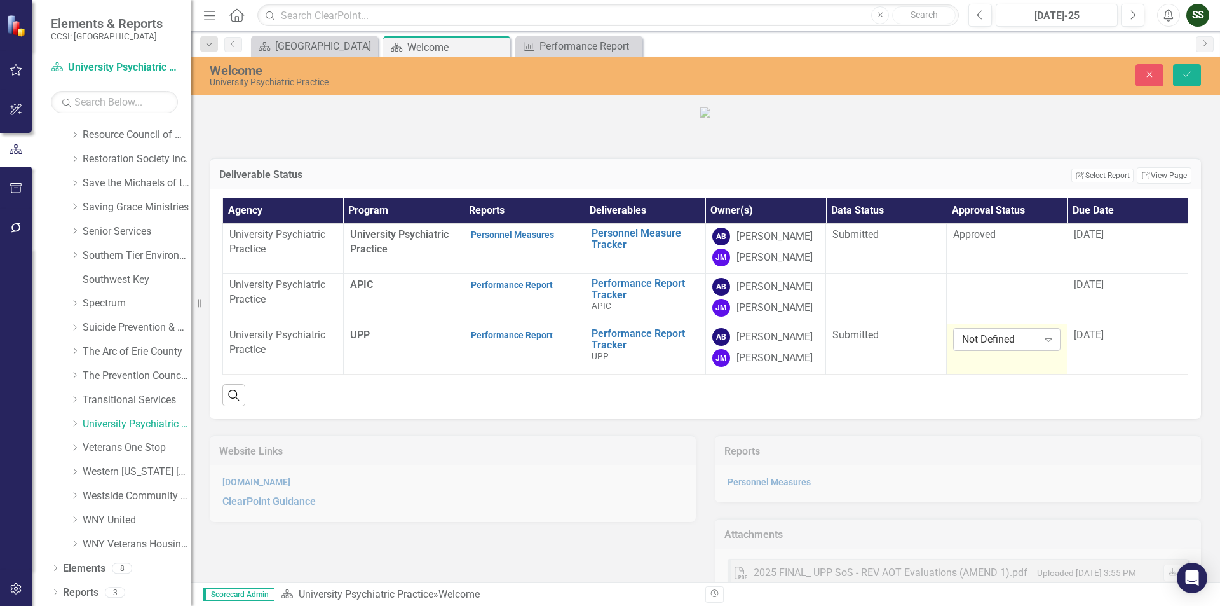
click at [1042, 344] on icon "Expand" at bounding box center [1048, 339] width 13 height 10
click at [1009, 444] on div "Approved" at bounding box center [1002, 443] width 86 height 15
click at [1179, 77] on button "Save" at bounding box center [1187, 75] width 28 height 22
